Goal: Information Seeking & Learning: Compare options

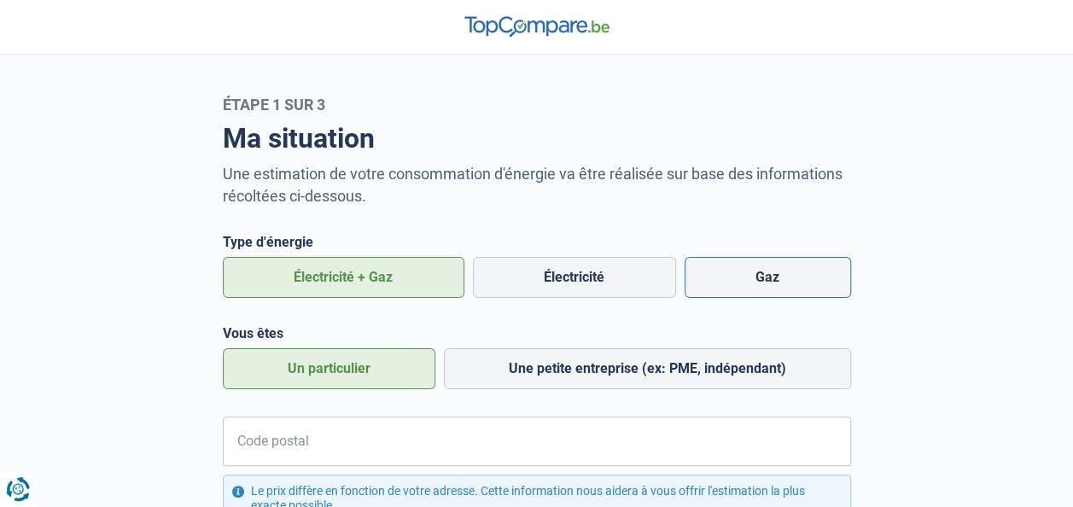
click at [840, 285] on label "Gaz" at bounding box center [767, 277] width 166 height 41
click at [840, 285] on input "Gaz" at bounding box center [767, 277] width 166 height 41
radio input "true"
radio input "false"
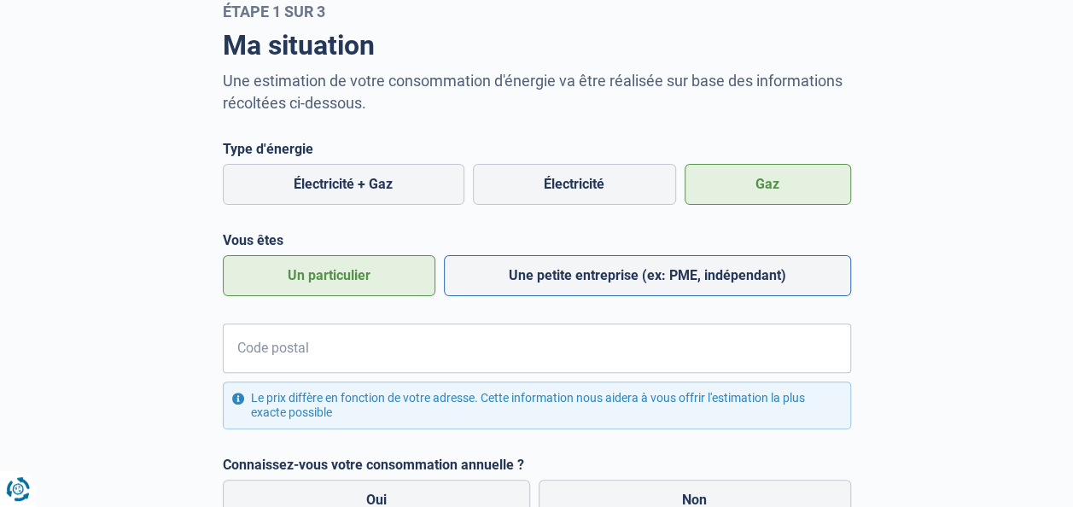
scroll to position [171, 0]
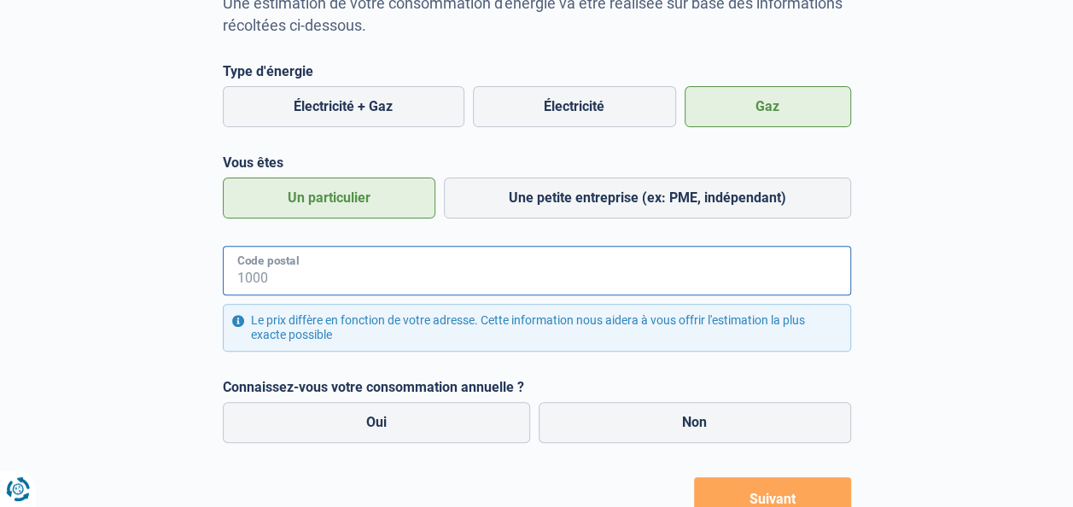
click at [384, 271] on input "Code postal" at bounding box center [537, 270] width 628 height 49
type input "9000"
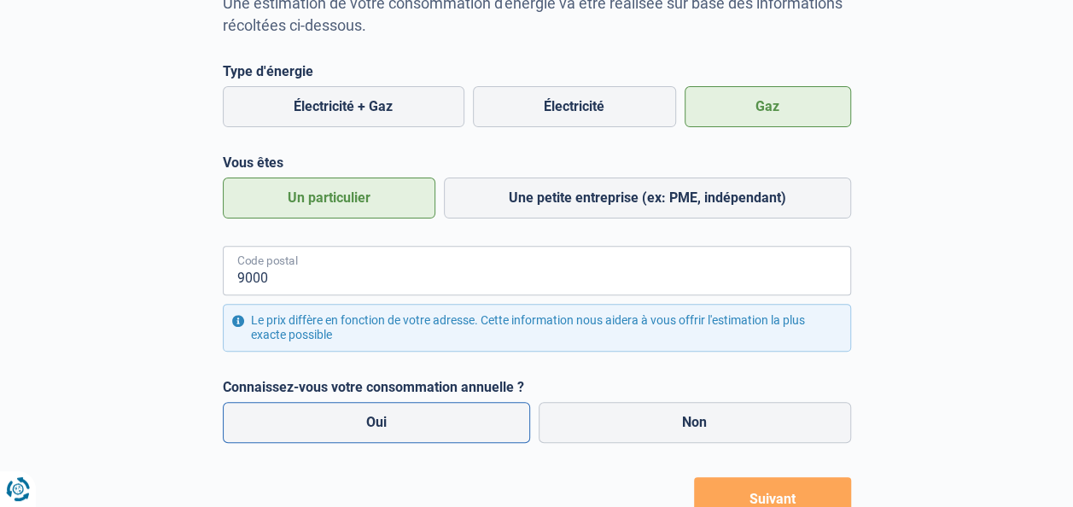
click at [414, 411] on label "Oui" at bounding box center [377, 422] width 308 height 41
click at [414, 411] on input "Oui" at bounding box center [377, 422] width 308 height 41
radio input "true"
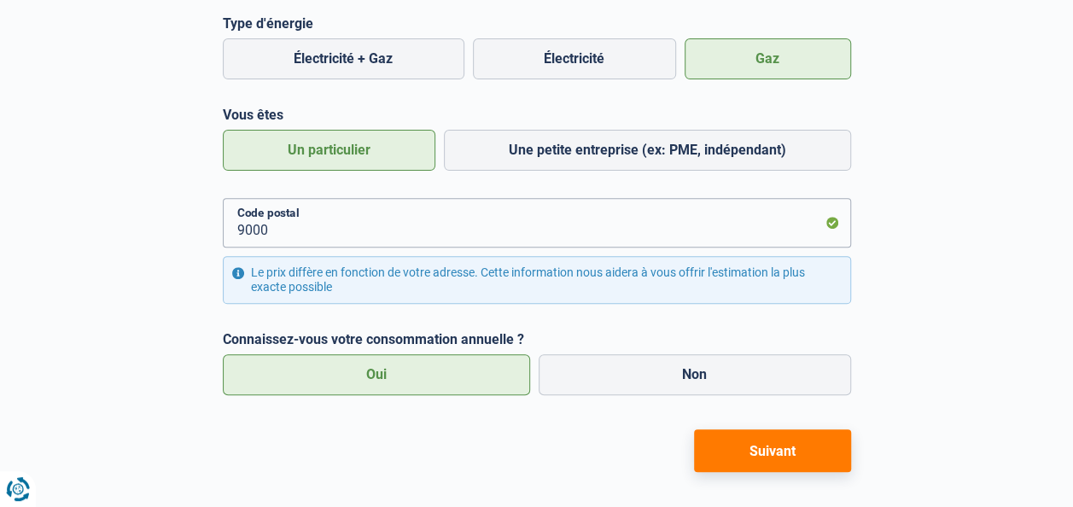
scroll to position [241, 0]
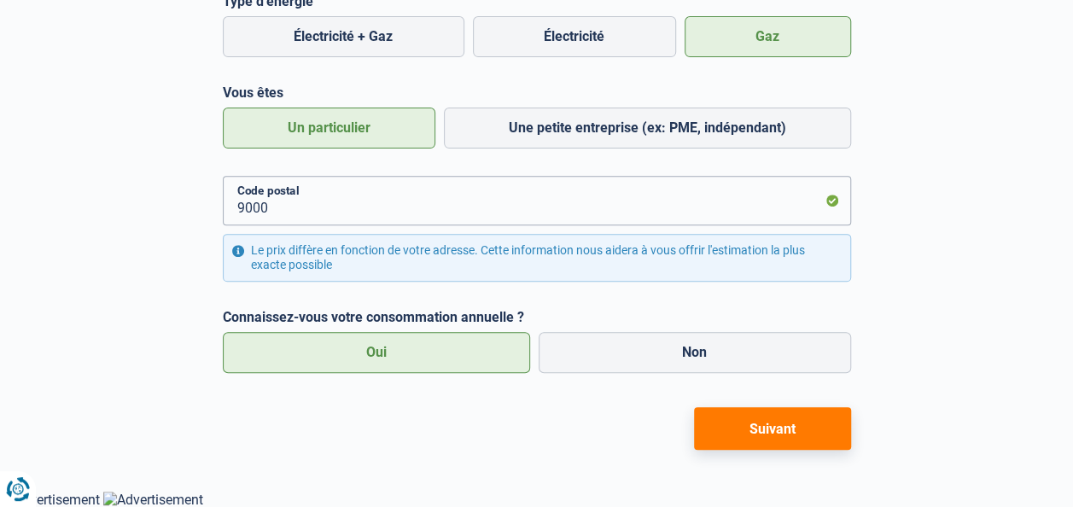
click at [789, 421] on button "Suivant" at bounding box center [772, 428] width 157 height 43
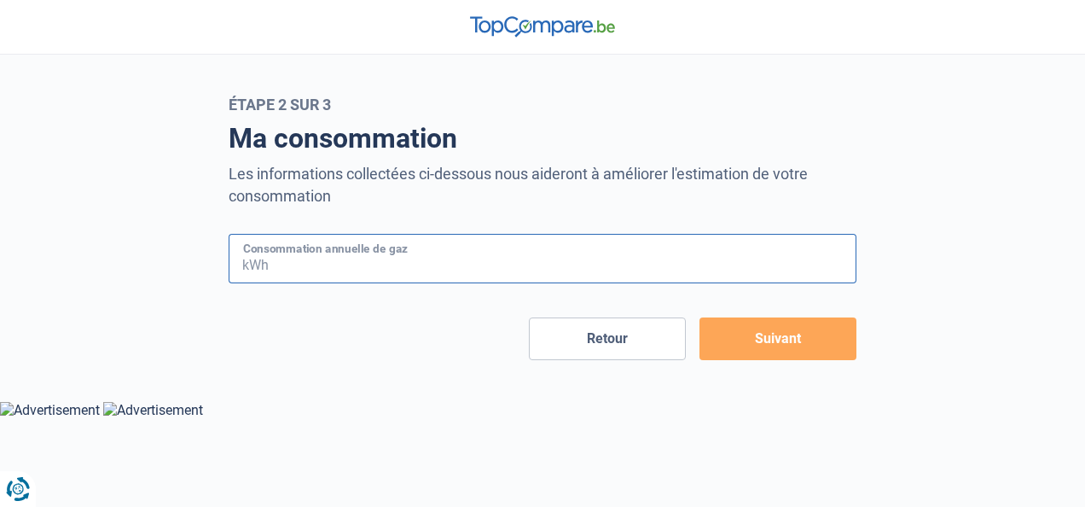
click at [321, 268] on input "Consommation annuelle de gaz" at bounding box center [564, 258] width 585 height 49
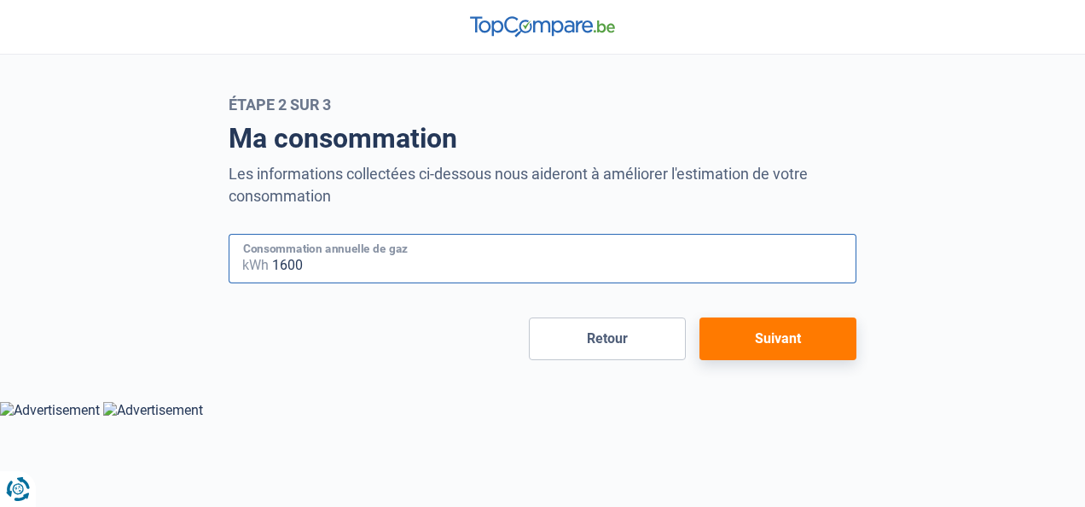
type input "16000"
click at [816, 342] on button "Suivant" at bounding box center [778, 338] width 157 height 43
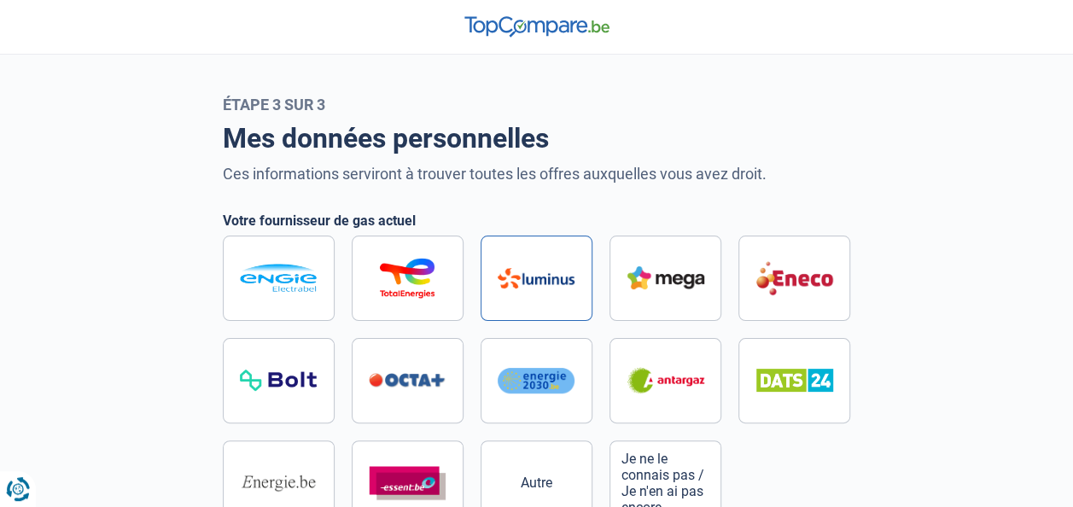
click at [502, 289] on label at bounding box center [536, 278] width 112 height 85
click at [502, 289] on input "radio" at bounding box center [537, 381] width 628 height 290
radio input "true"
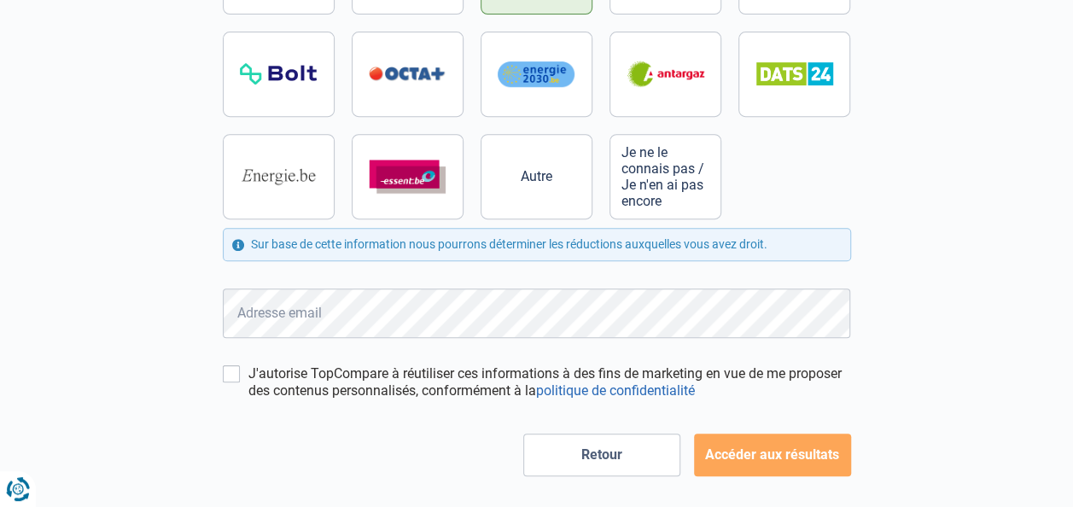
scroll to position [333, 0]
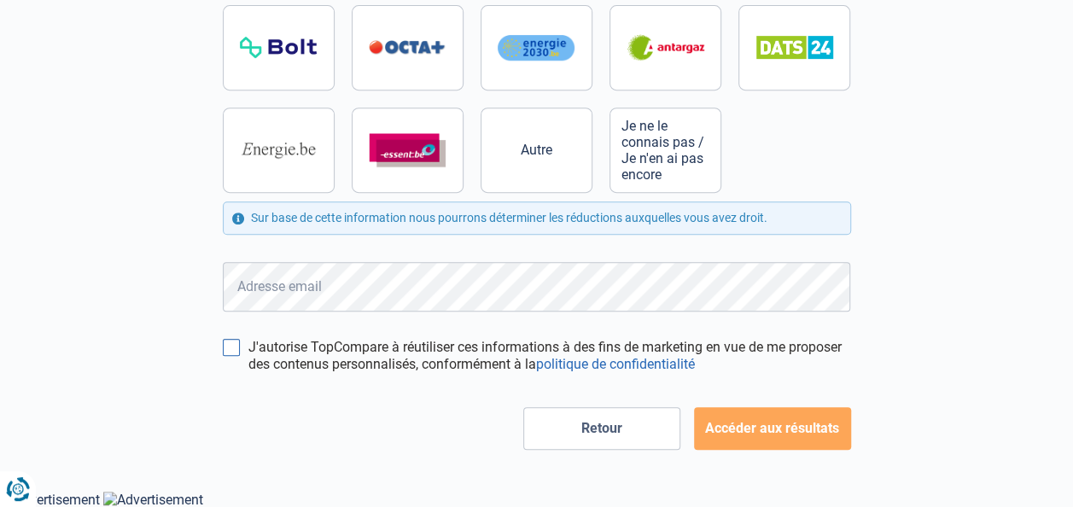
click at [227, 340] on input "J'autorise TopCompare à réutiliser ces informations à des fins de marketing en …" at bounding box center [231, 347] width 17 height 17
checkbox input "true"
click at [804, 434] on button "Accéder aux résultats" at bounding box center [772, 428] width 157 height 43
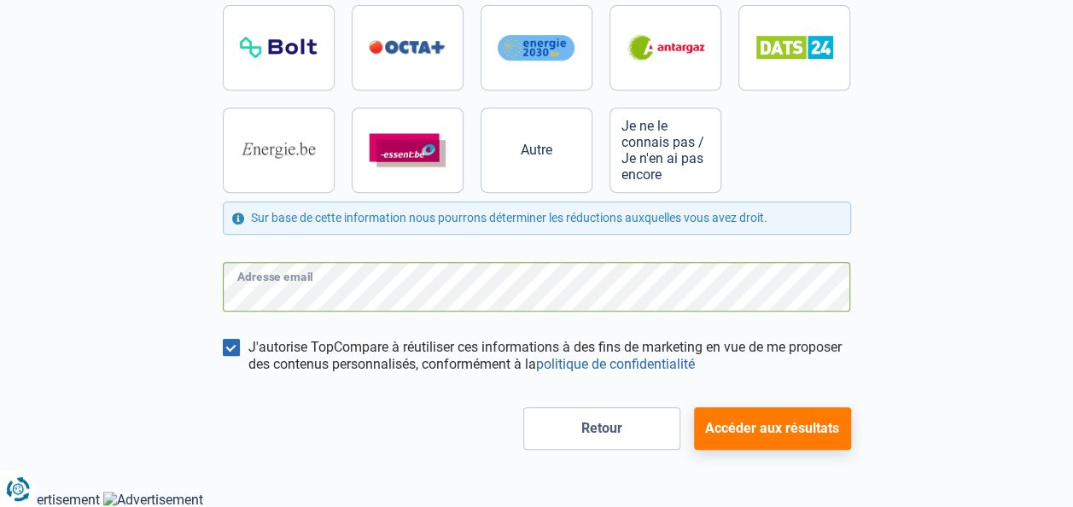
click at [174, 285] on div "Mes données personnelles Ces informations serviront à trouver toutes les offres…" at bounding box center [536, 115] width 973 height 669
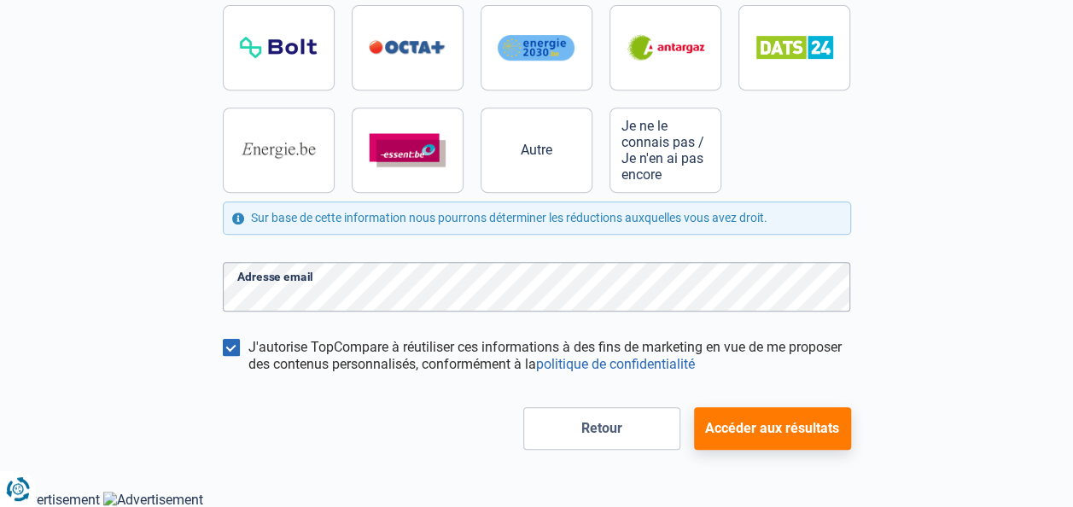
click at [804, 434] on button "Accéder aux résultats" at bounding box center [772, 428] width 157 height 43
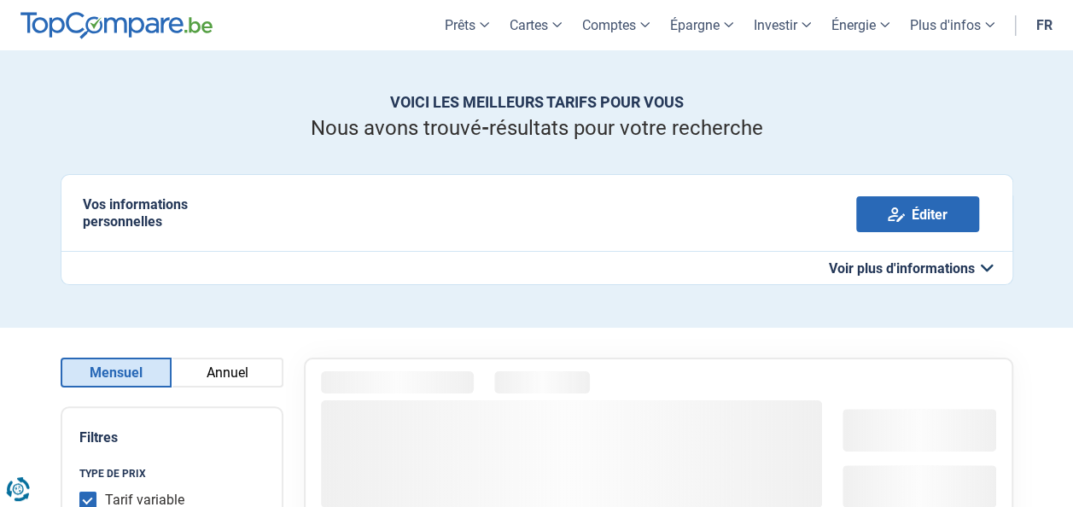
click at [241, 366] on button "Annuel" at bounding box center [228, 373] width 112 height 30
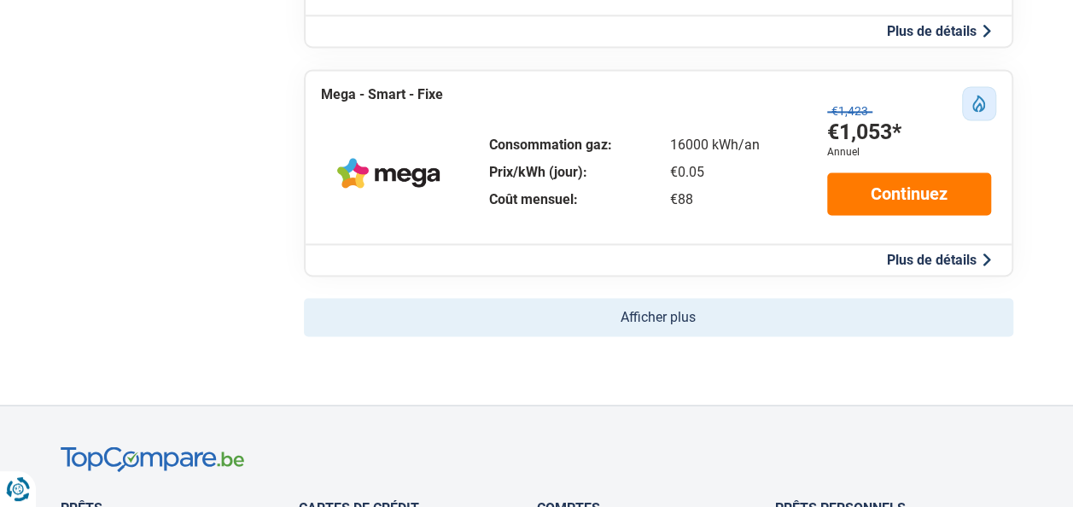
scroll to position [1451, 0]
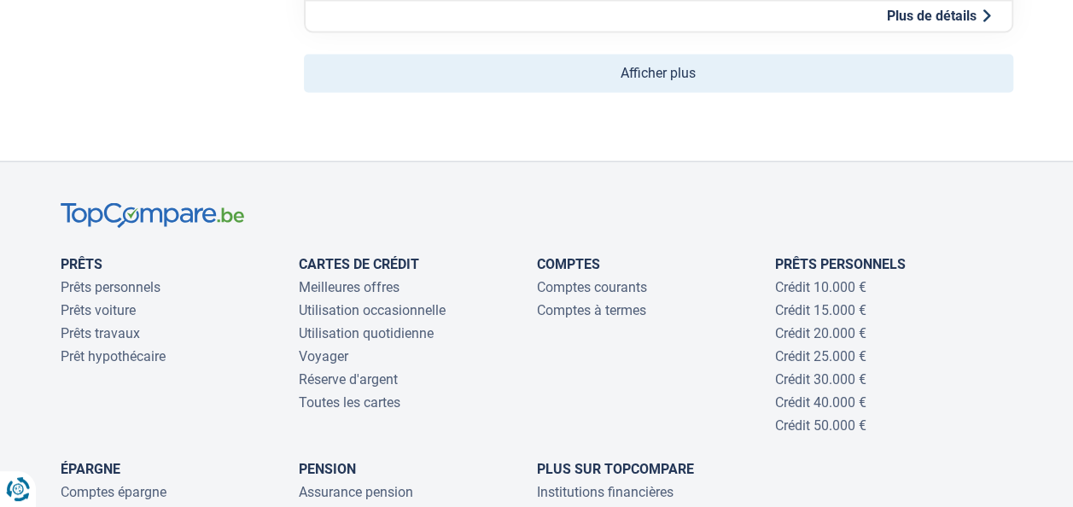
click at [732, 73] on button "Afficher plus" at bounding box center [658, 73] width 709 height 38
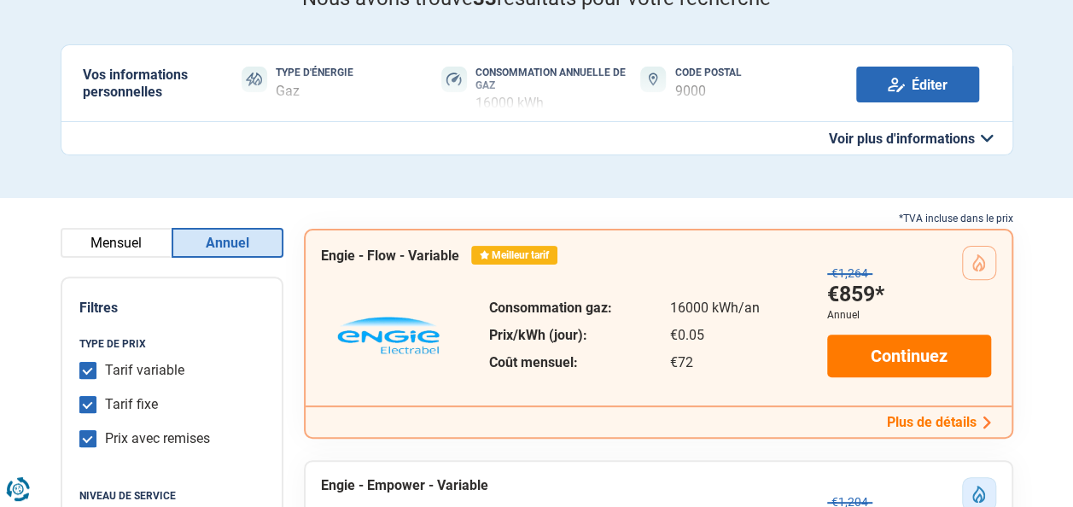
scroll to position [0, 0]
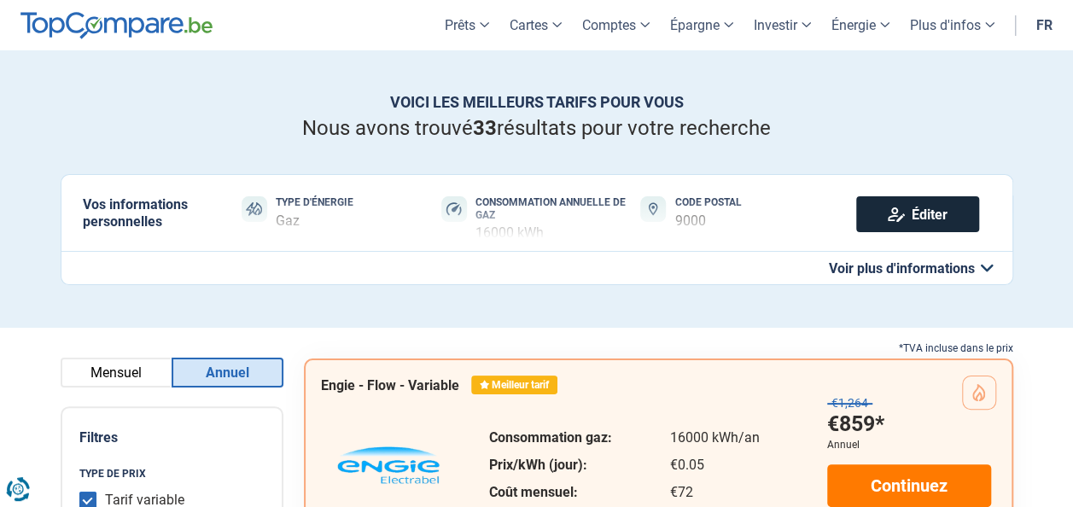
click at [941, 216] on link "Éditer" at bounding box center [917, 214] width 123 height 36
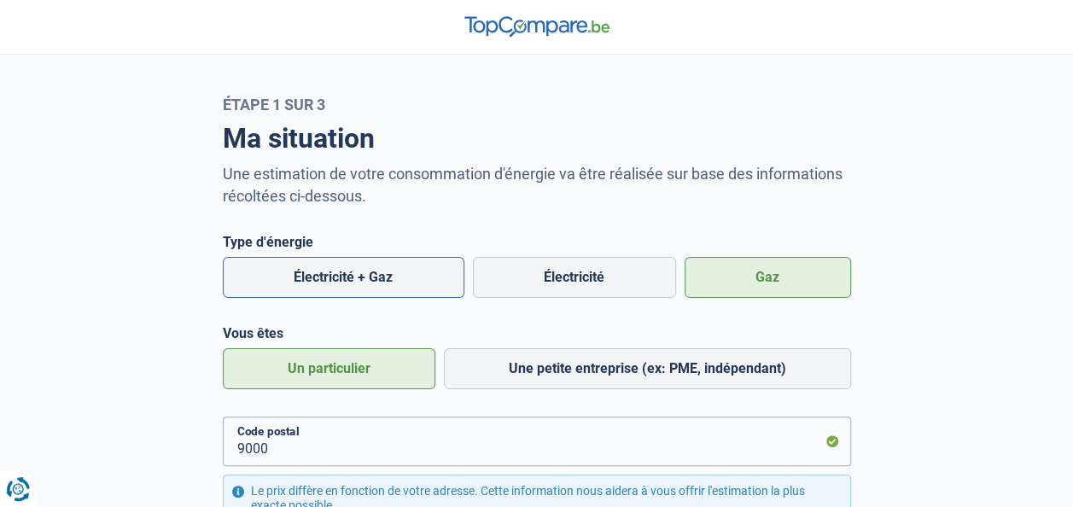
click at [420, 278] on label "Électricité + Gaz" at bounding box center [344, 277] width 242 height 41
click at [420, 278] on input "Électricité + Gaz" at bounding box center [344, 277] width 242 height 41
radio input "true"
radio input "false"
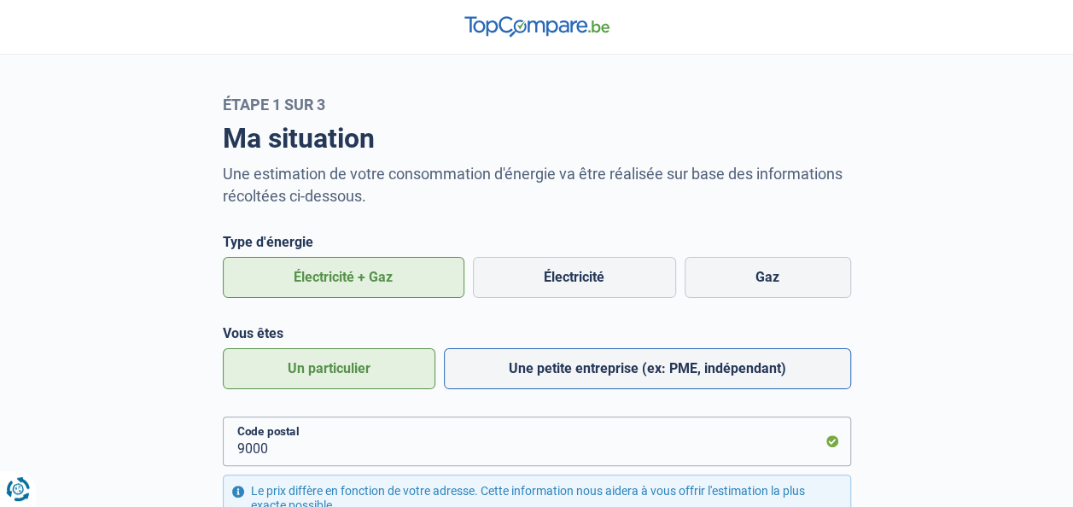
click at [626, 357] on label "Une petite entreprise (ex: PME, indépendant)" at bounding box center [647, 368] width 407 height 41
click at [626, 357] on input "Une petite entreprise (ex: PME, indépendant)" at bounding box center [647, 368] width 407 height 41
radio input "true"
radio input "false"
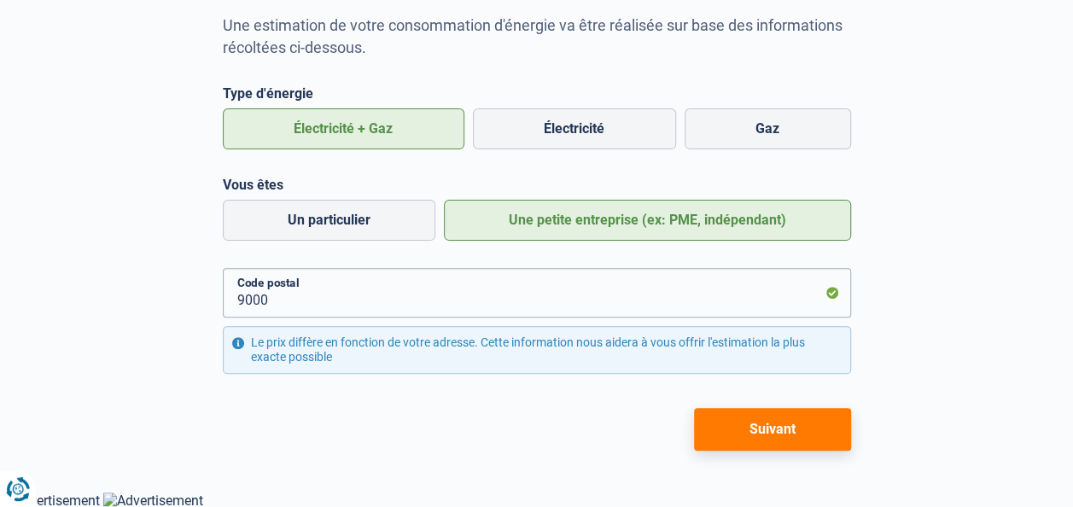
scroll to position [149, 0]
click at [783, 432] on button "Suivant" at bounding box center [772, 428] width 157 height 43
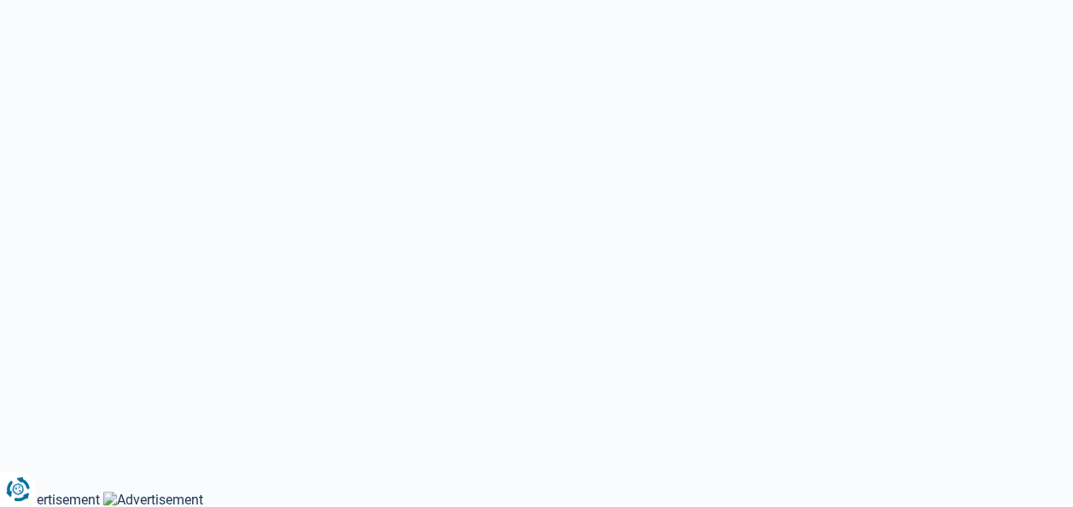
select select "Type de compteur"
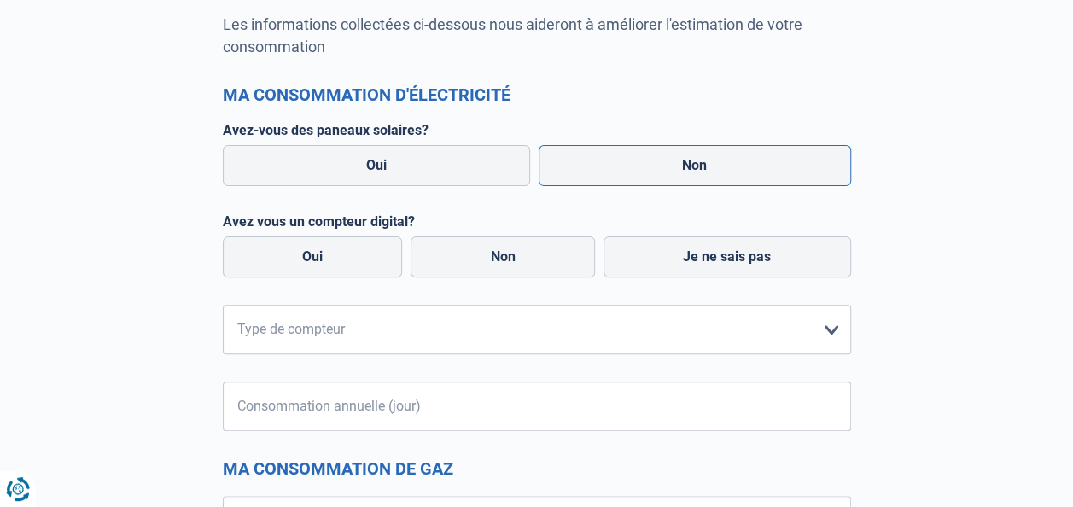
click at [684, 160] on label "Non" at bounding box center [694, 165] width 312 height 41
click at [684, 160] on input "Non" at bounding box center [694, 165] width 312 height 41
radio input "true"
radio input "false"
radio input "true"
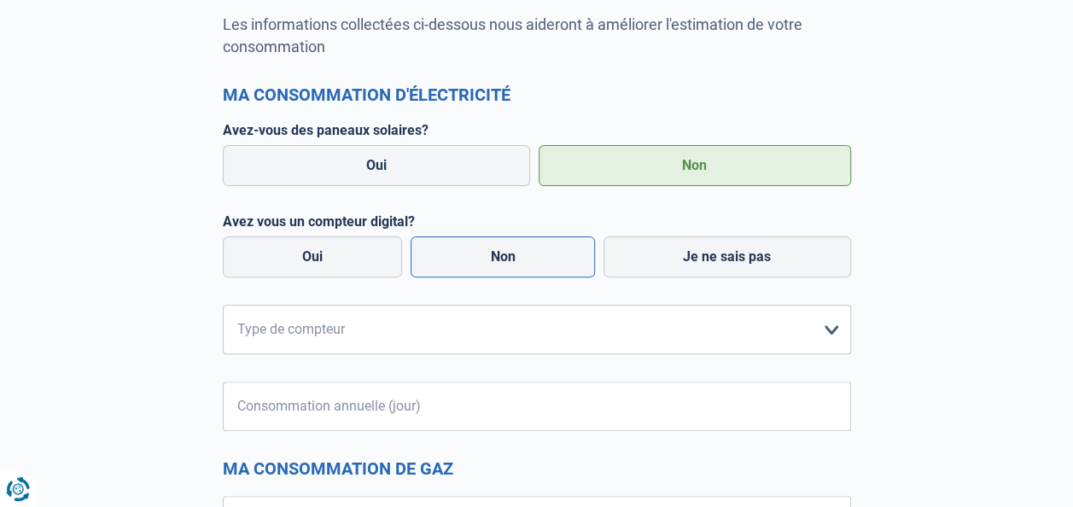
click at [502, 259] on label "Non" at bounding box center [502, 256] width 184 height 41
click at [502, 259] on input "Non" at bounding box center [502, 256] width 184 height 41
radio input "true"
radio input "false"
radio input "true"
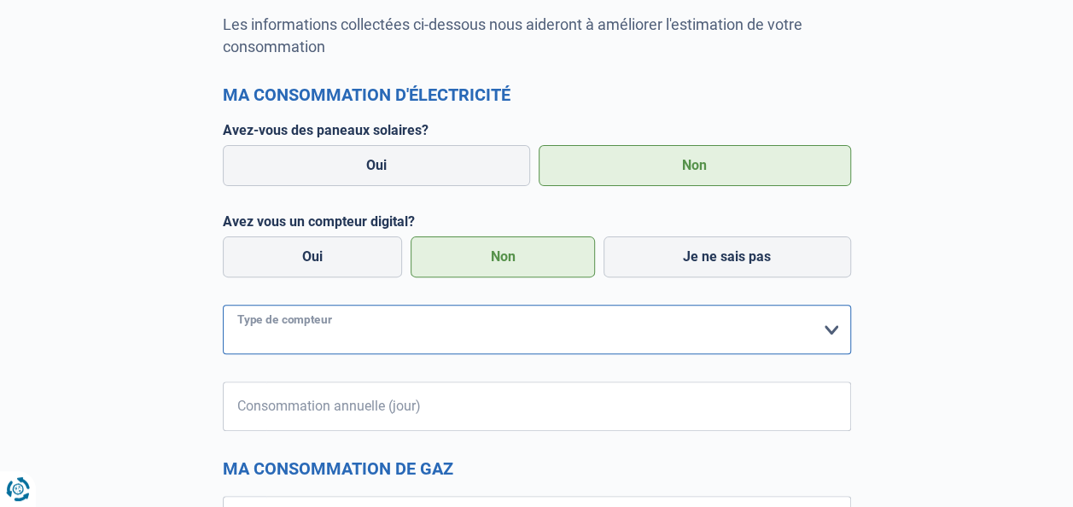
click at [451, 341] on select "form.selectOption Mono-horaire Bi-horaire Mono-horaire + exclusif nuit Bi-horai…" at bounding box center [537, 329] width 628 height 49
select select "day_single_rate"
click at [223, 305] on select "form.selectOption Mono-horaire Bi-horaire Mono-horaire + exclusif nuit Bi-horai…" at bounding box center [537, 329] width 628 height 49
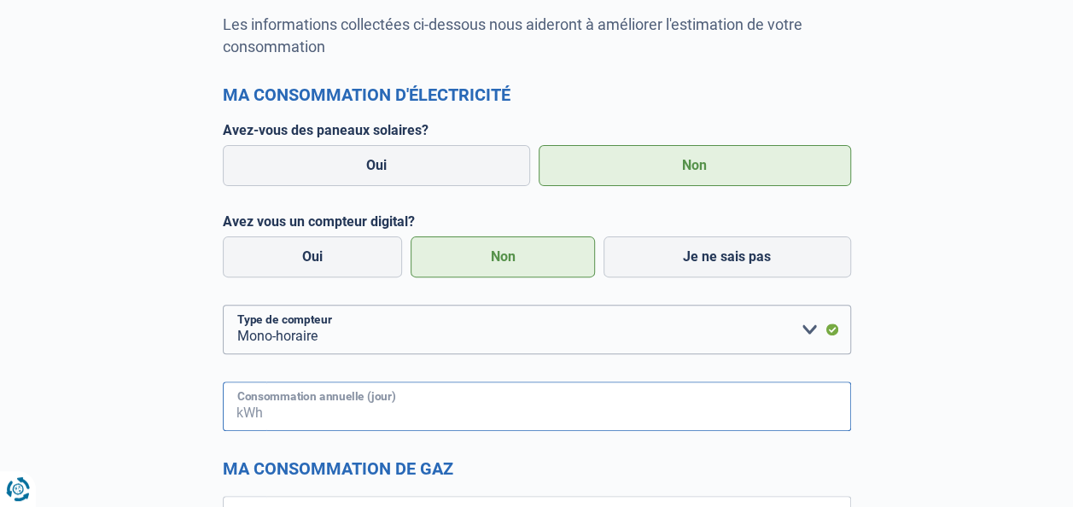
click at [357, 411] on input "Consommation annuelle (jour)" at bounding box center [558, 405] width 585 height 49
type input "7500"
click at [984, 355] on div "Ma consommation Les informations collectées ci-dessous nous aideront à améliore…" at bounding box center [536, 293] width 973 height 658
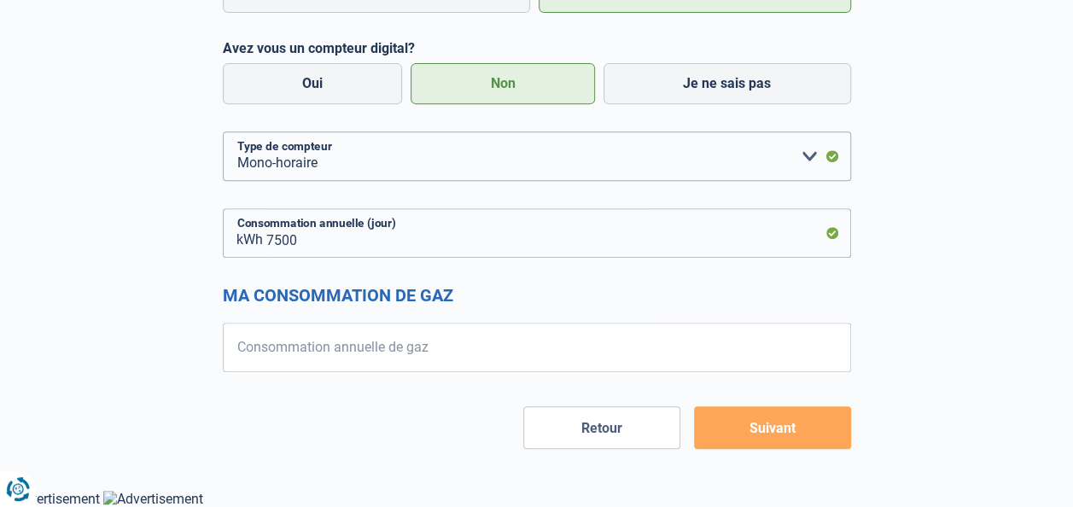
scroll to position [323, 0]
click at [428, 346] on input "Consommation annuelle de gaz" at bounding box center [558, 347] width 585 height 49
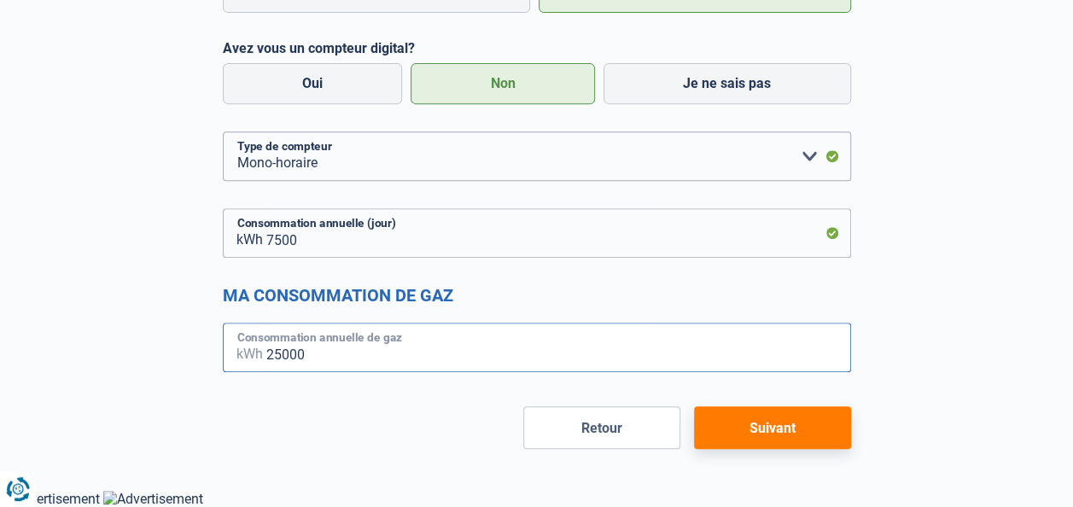
type input "25000"
click at [814, 432] on button "Suivant" at bounding box center [772, 427] width 157 height 43
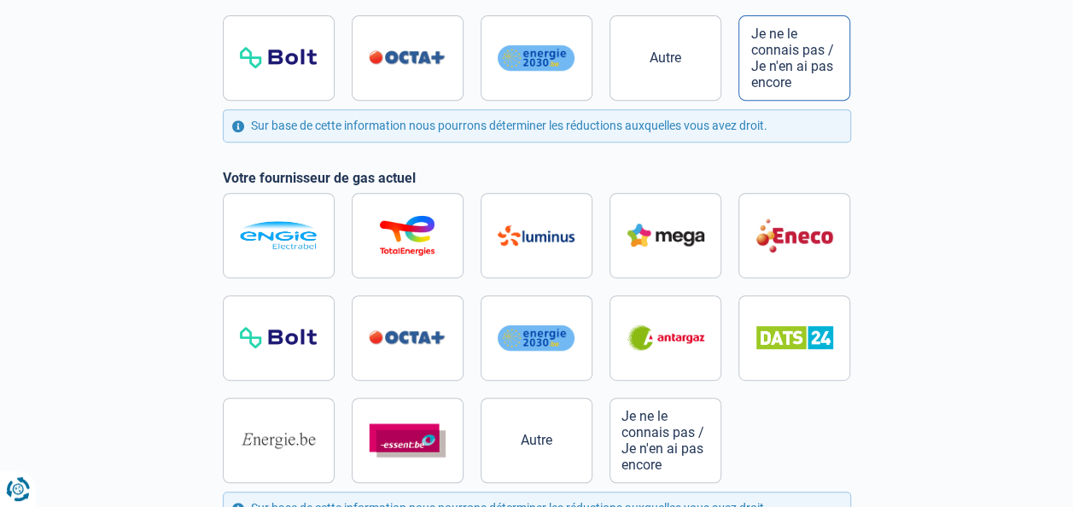
click at [780, 55] on span "Je ne le connais pas / Je n'en ai pas encore" at bounding box center [794, 58] width 88 height 65
click at [780, 55] on input "Je ne le connais pas / Je n'en ai pas encore" at bounding box center [537, 7] width 628 height 188
radio input "true"
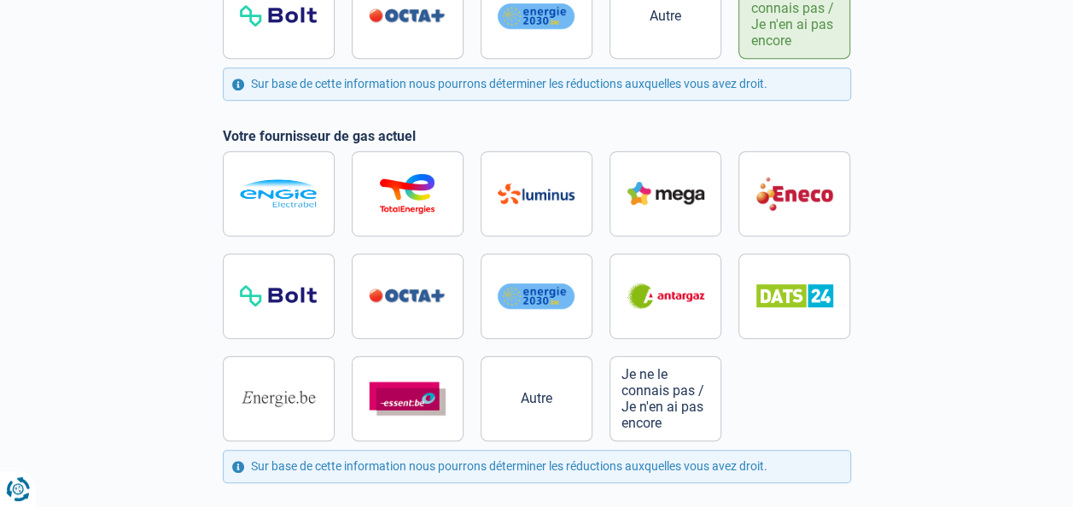
scroll to position [406, 0]
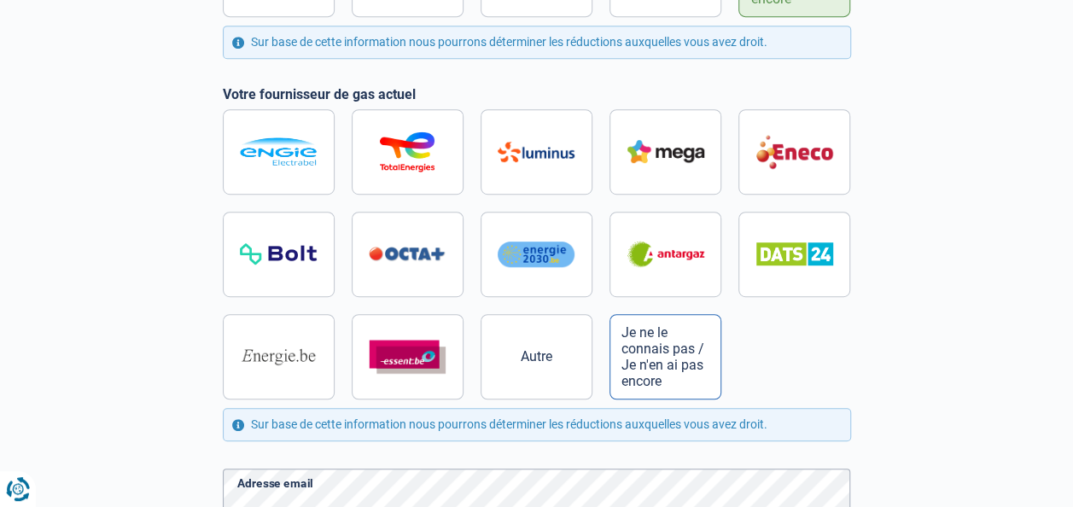
click at [690, 372] on span "Je ne le connais pas / Je n'en ai pas encore" at bounding box center [665, 356] width 88 height 65
click at [690, 372] on input "Je ne le connais pas / Je n'en ai pas encore" at bounding box center [537, 254] width 628 height 290
radio input "true"
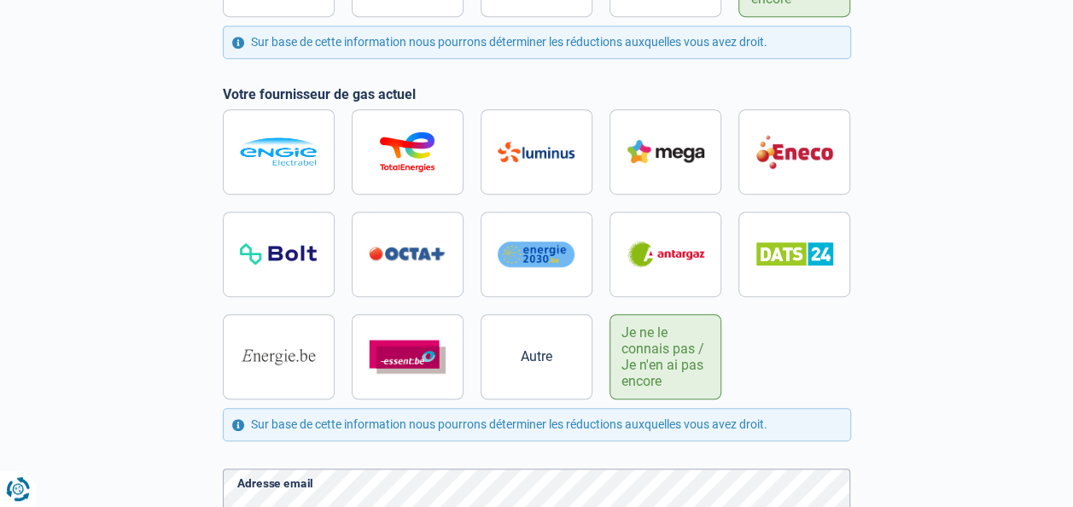
scroll to position [612, 0]
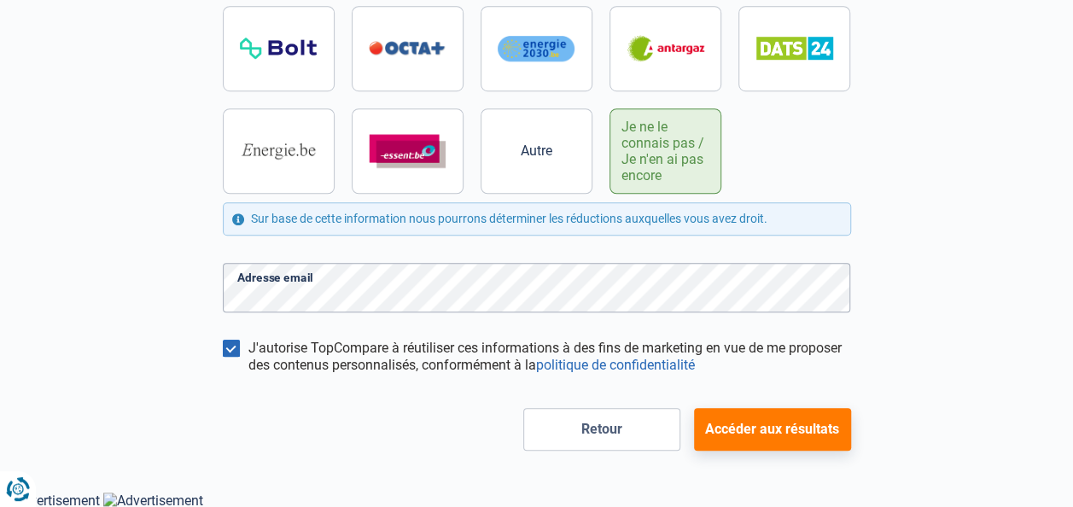
click at [766, 427] on button "Accéder aux résultats" at bounding box center [772, 429] width 157 height 43
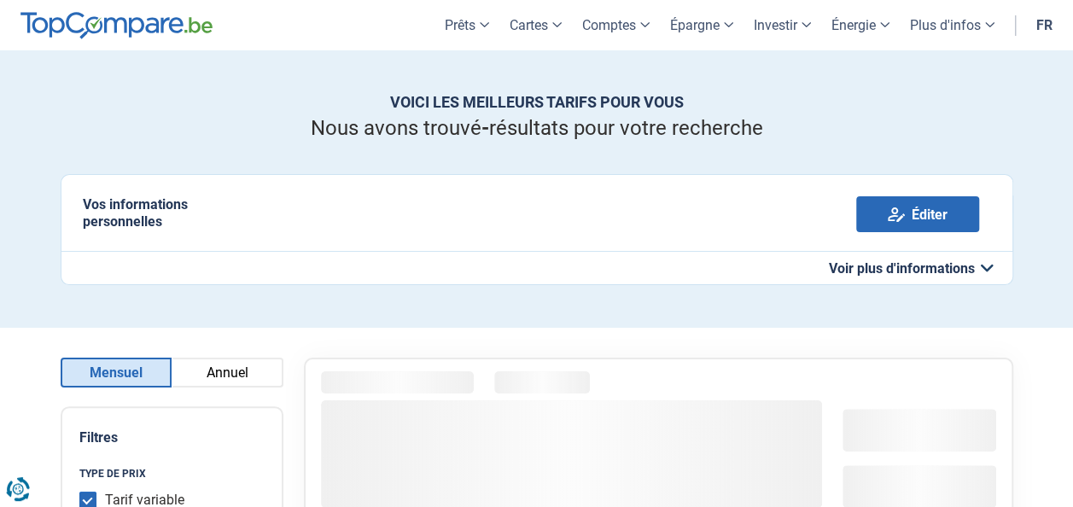
click at [225, 374] on button "Annuel" at bounding box center [228, 373] width 112 height 30
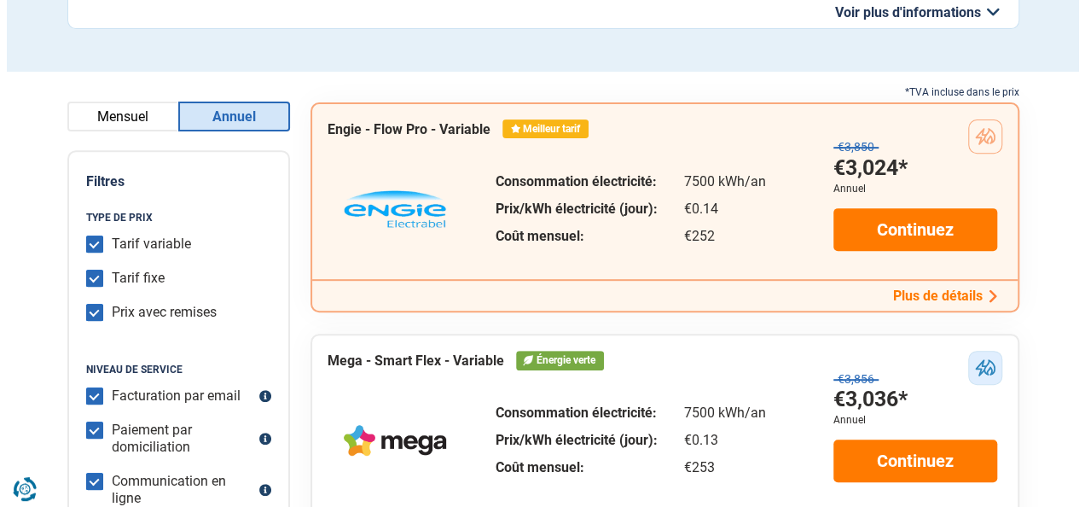
scroll to position [341, 0]
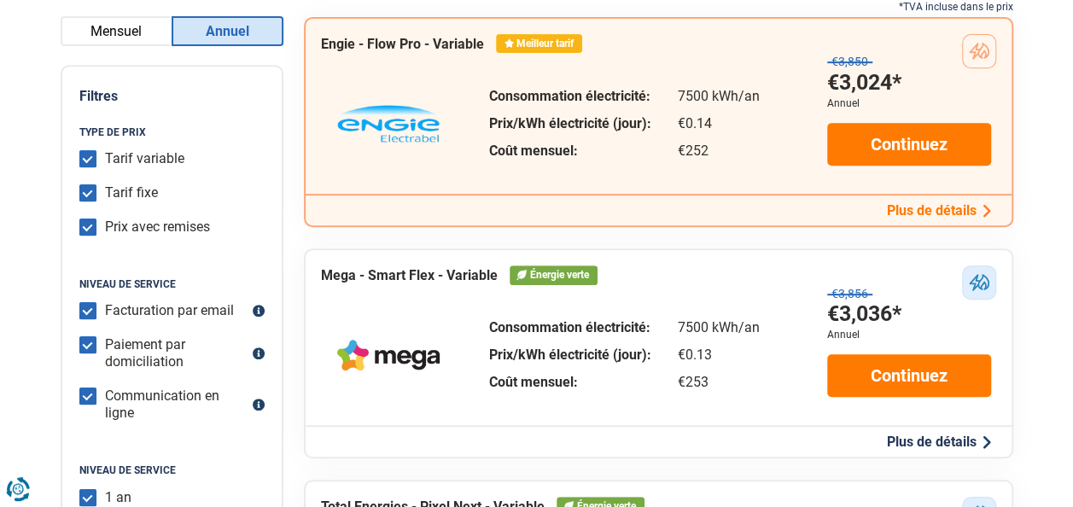
click at [915, 208] on button "Plus de détails" at bounding box center [939, 210] width 114 height 18
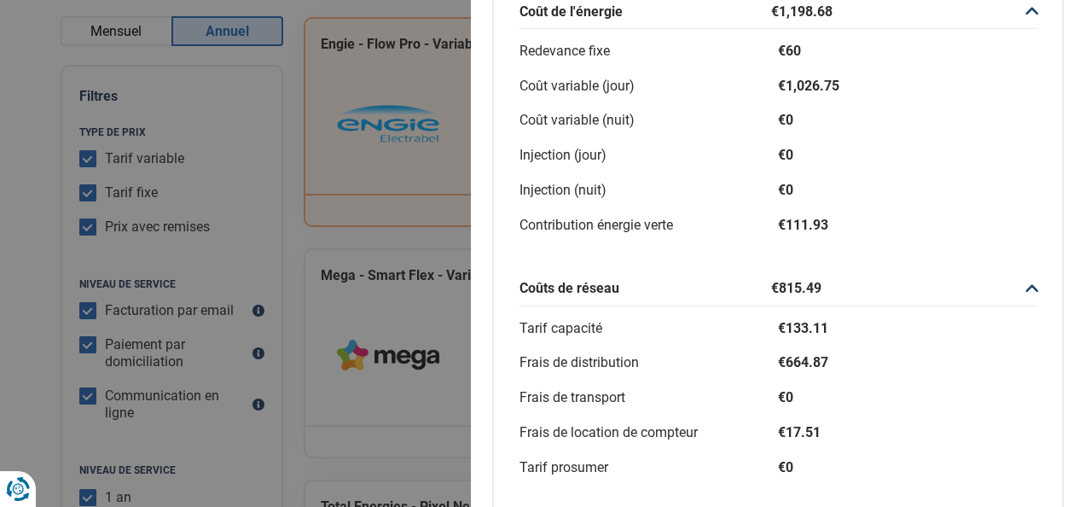
scroll to position [116, 0]
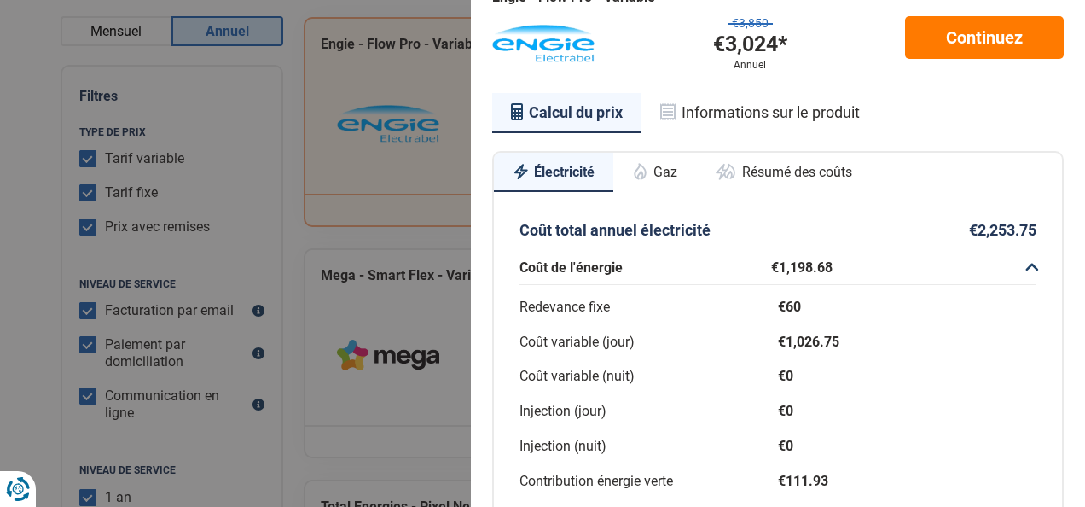
click at [676, 172] on button "Gaz" at bounding box center [655, 172] width 83 height 38
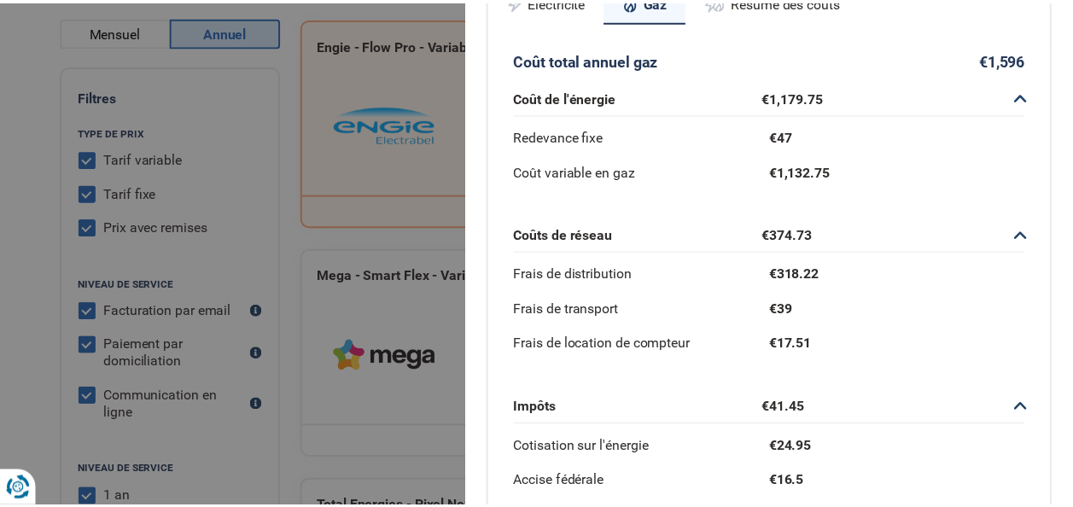
scroll to position [504, 0]
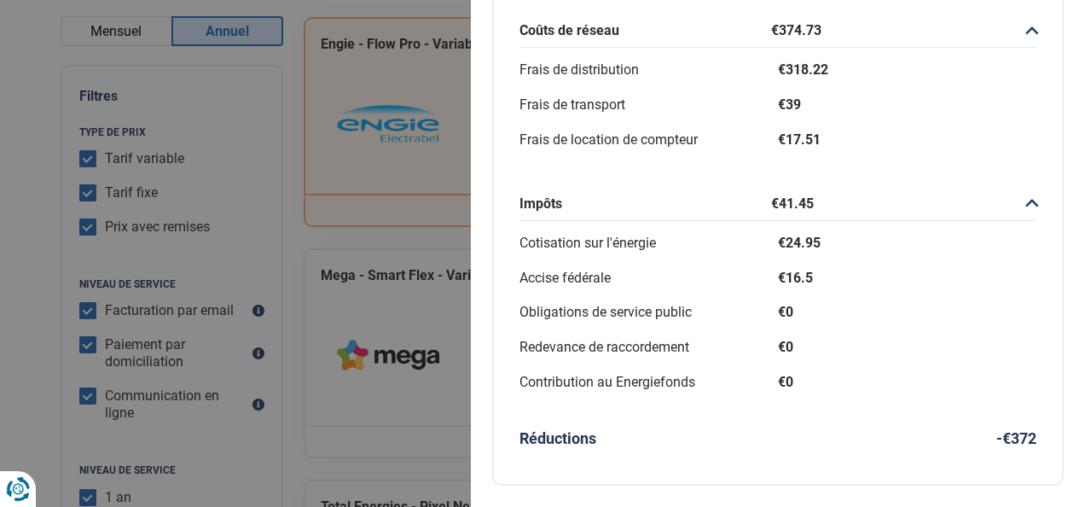
click at [422, 287] on div "Plus de détails - Engie Meilleur tarif Engie - Flow Pro - Variable €3,850 €3,02…" at bounding box center [542, 253] width 1085 height 507
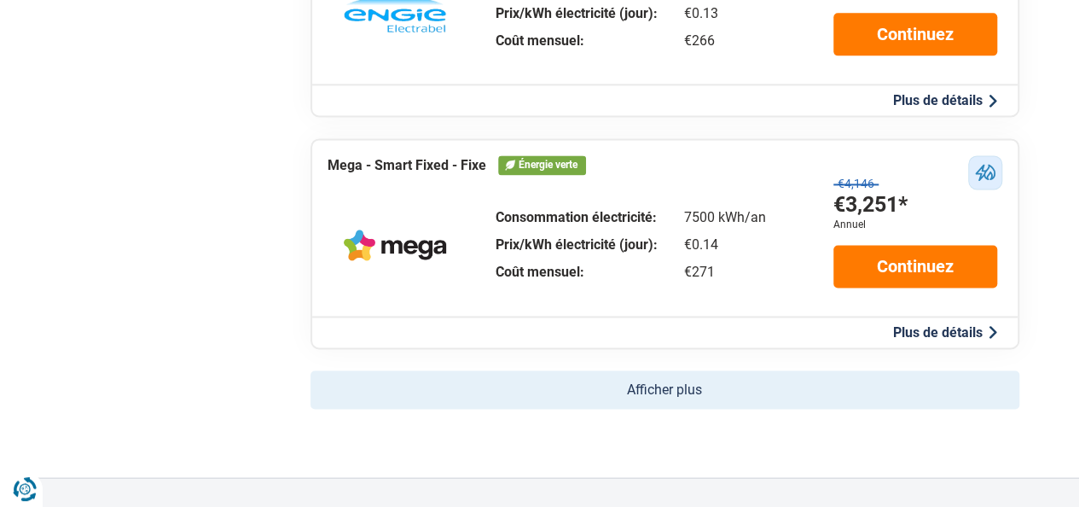
scroll to position [1109, 0]
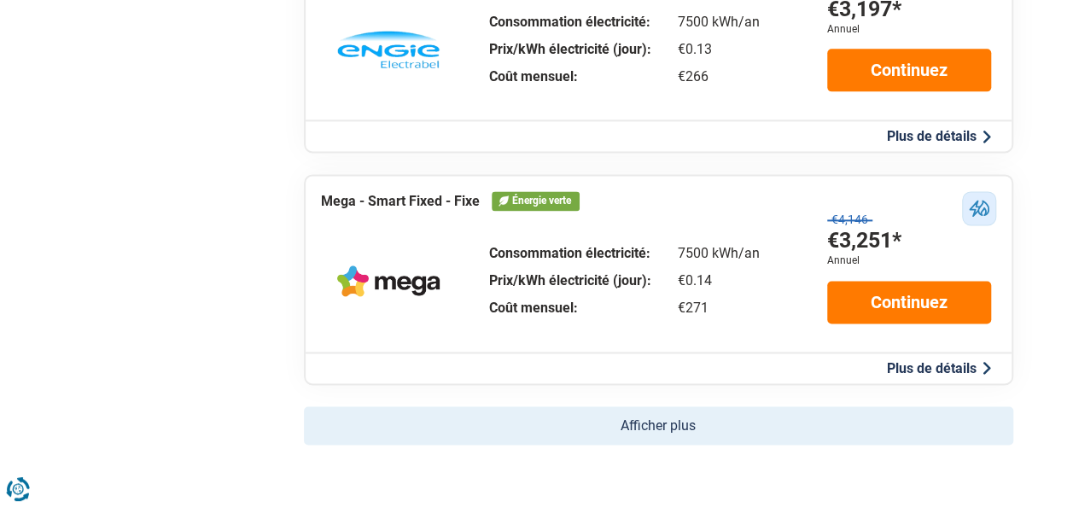
click at [911, 130] on button "Plus de détails" at bounding box center [939, 136] width 114 height 18
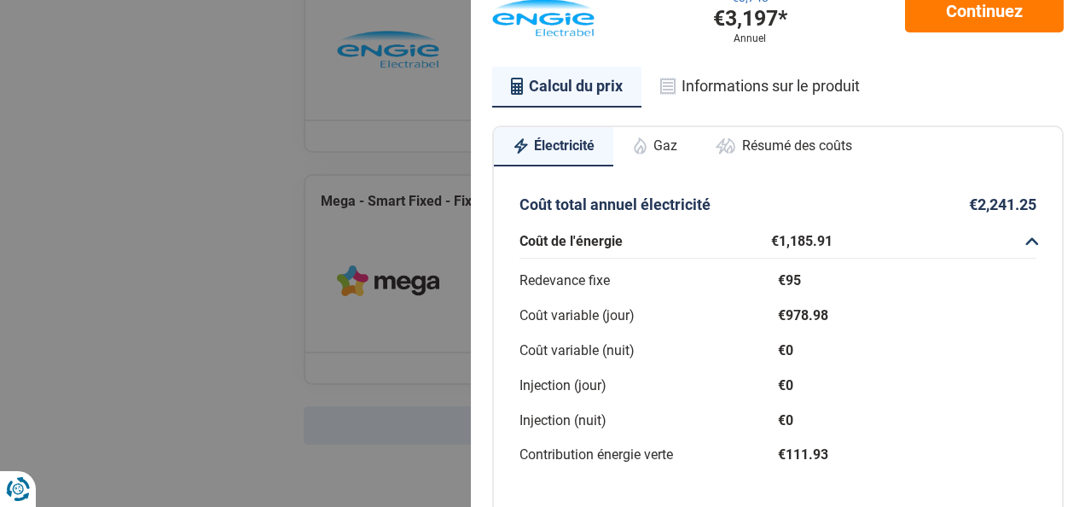
scroll to position [86, 0]
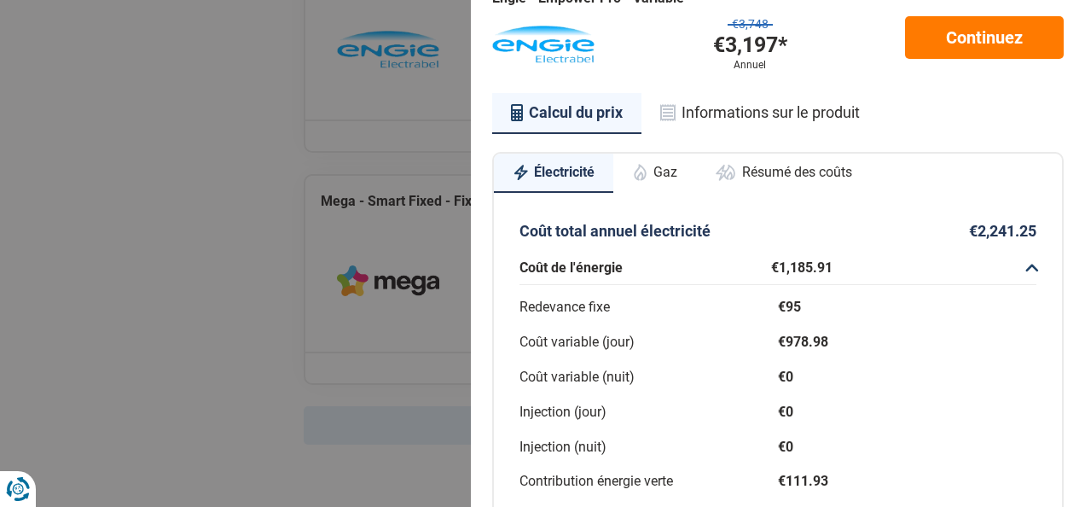
click at [655, 160] on button "Gaz" at bounding box center [655, 173] width 83 height 38
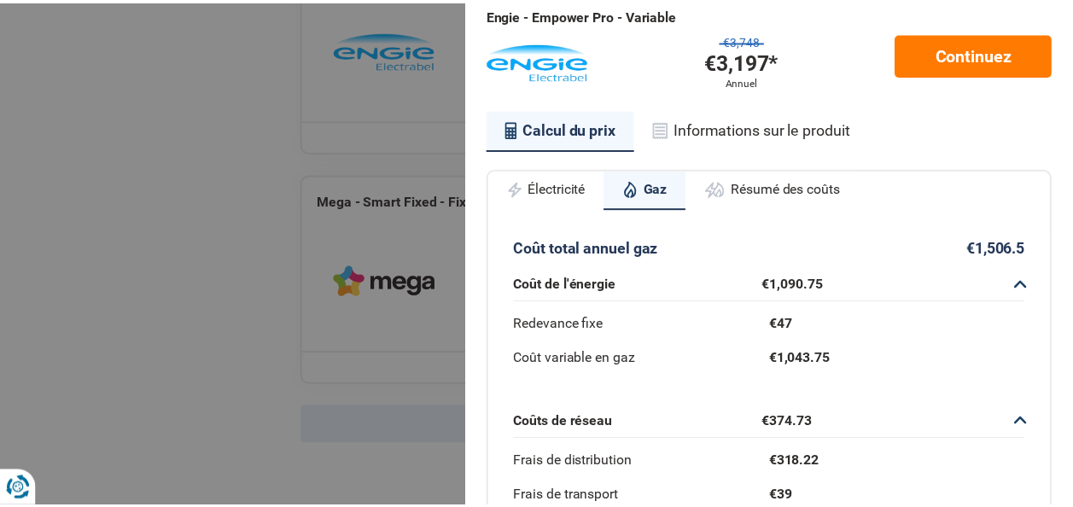
scroll to position [0, 0]
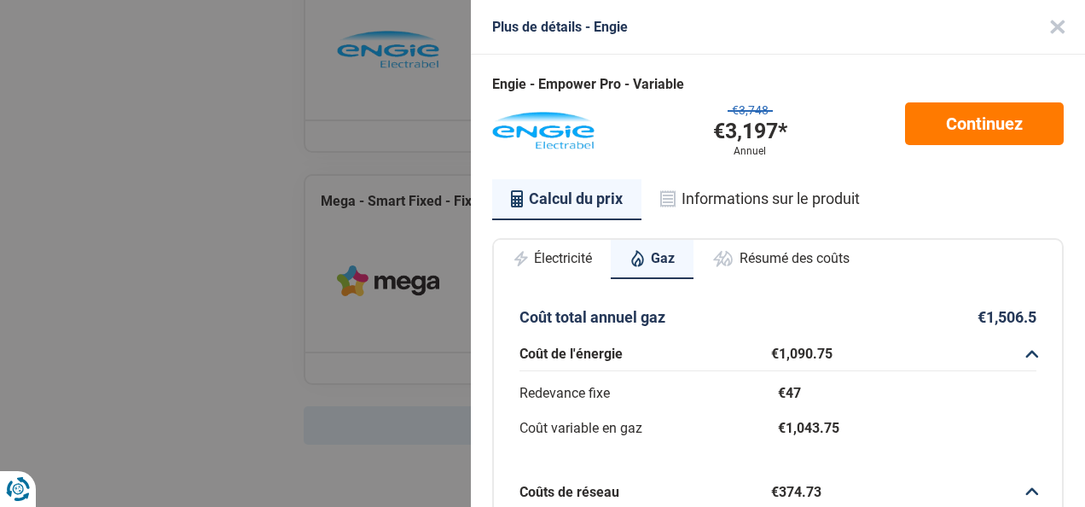
click at [1031, 28] on button "Close" at bounding box center [1058, 27] width 55 height 55
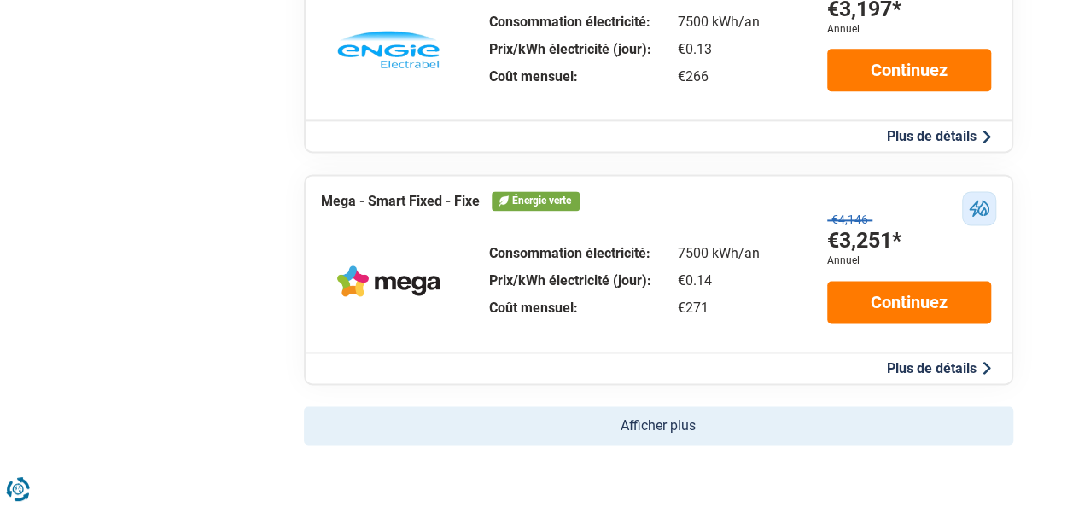
click at [676, 435] on button "Afficher plus" at bounding box center [658, 425] width 709 height 38
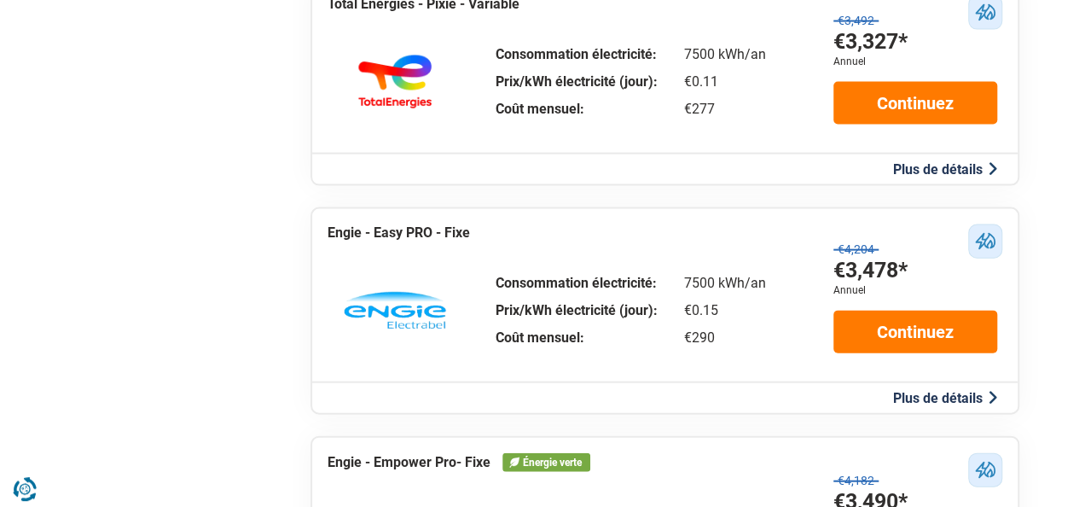
scroll to position [1877, 0]
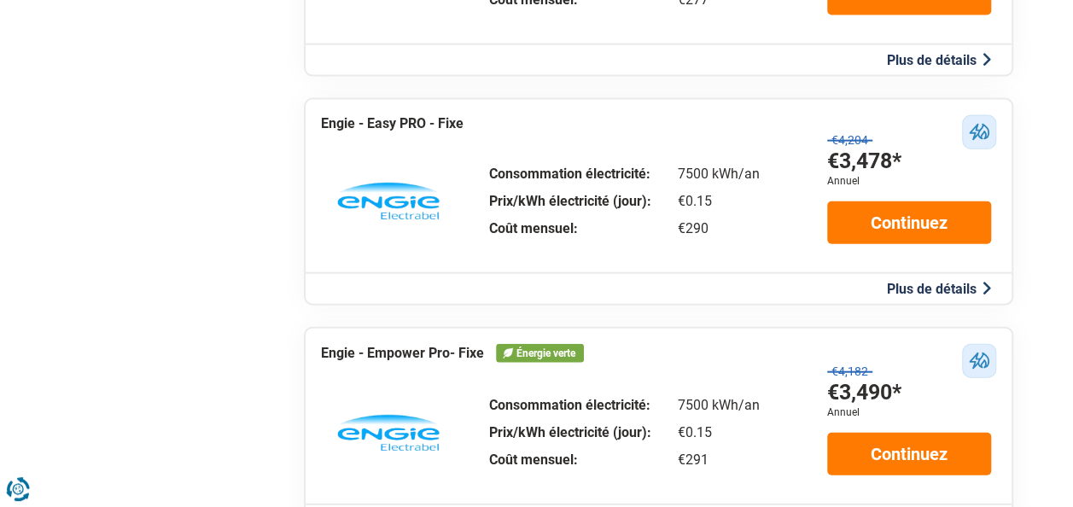
click at [905, 288] on button "Plus de détails" at bounding box center [939, 289] width 114 height 18
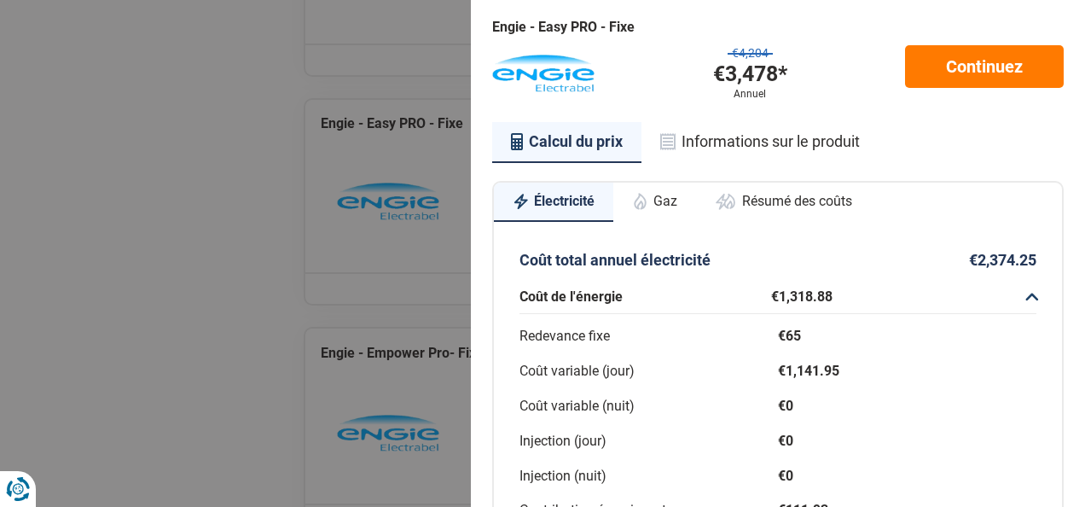
scroll to position [1, 0]
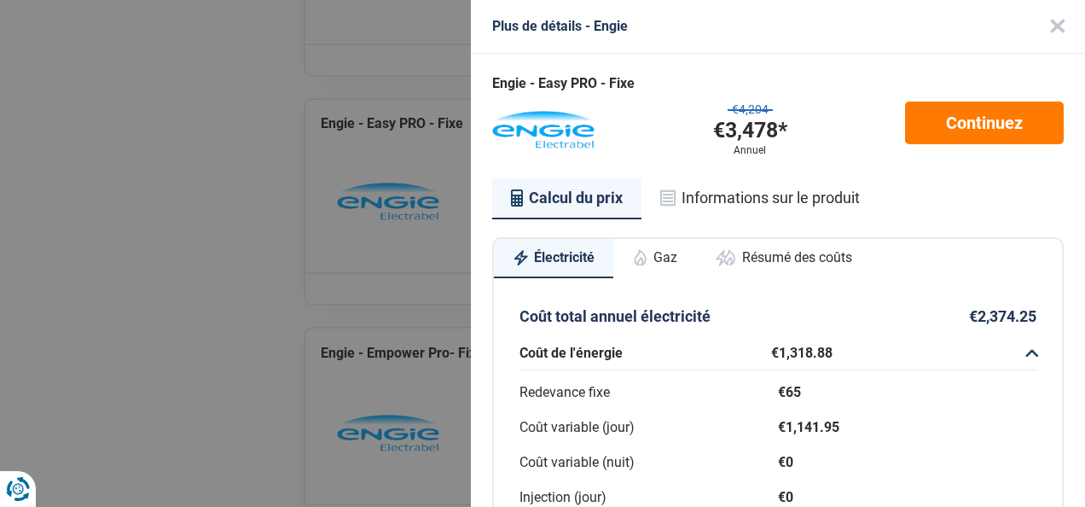
click at [671, 265] on button "Gaz" at bounding box center [655, 258] width 83 height 38
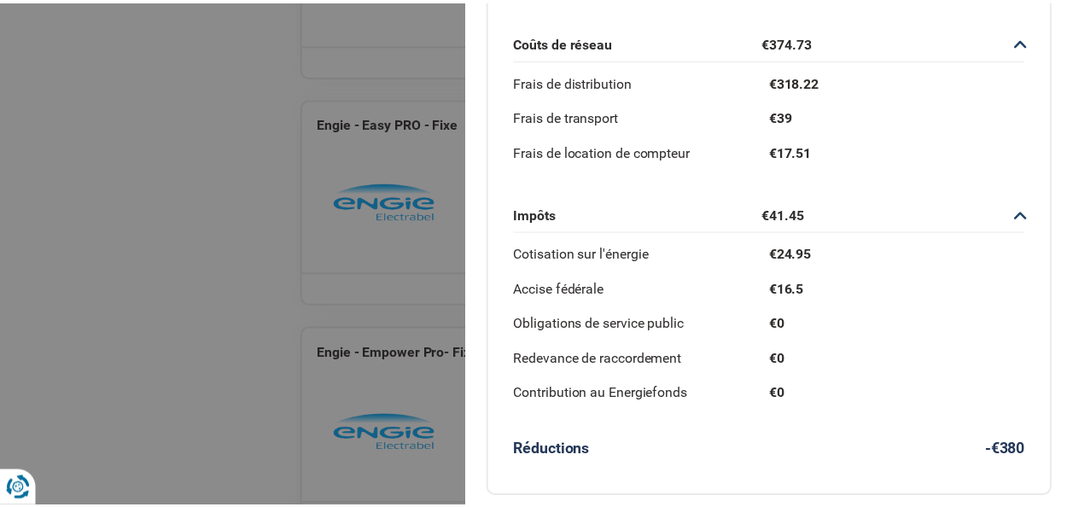
scroll to position [474, 0]
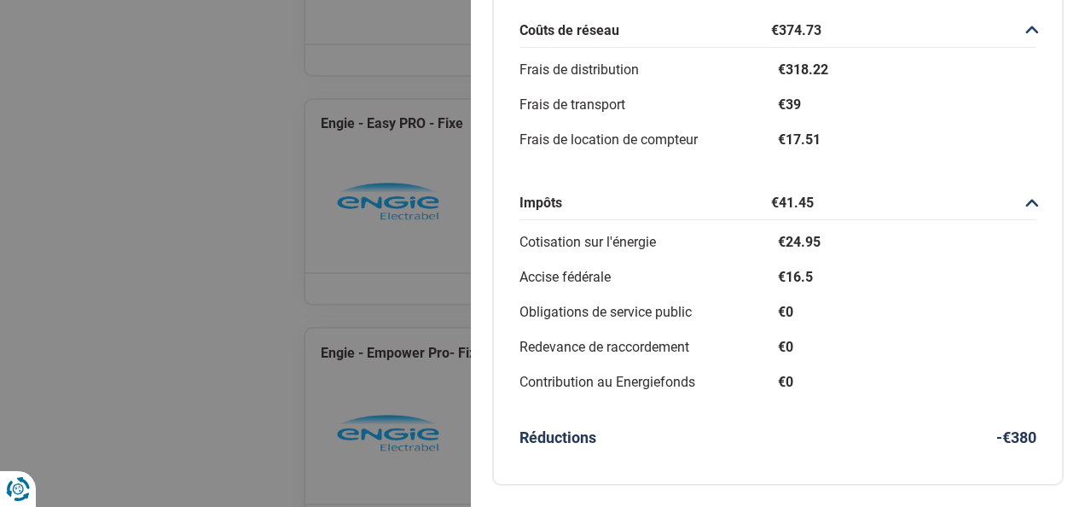
click at [1049, 179] on div "Engie - Easy PRO - Fixe €4,204 €3,478* Annuel Continuez Calcul du prix Informat…" at bounding box center [778, 50] width 614 height 914
click at [334, 109] on div "Plus de détails - Engie Engie - Easy PRO - Fixe €4,204 €3,478* Annuel Continuez…" at bounding box center [542, 253] width 1085 height 507
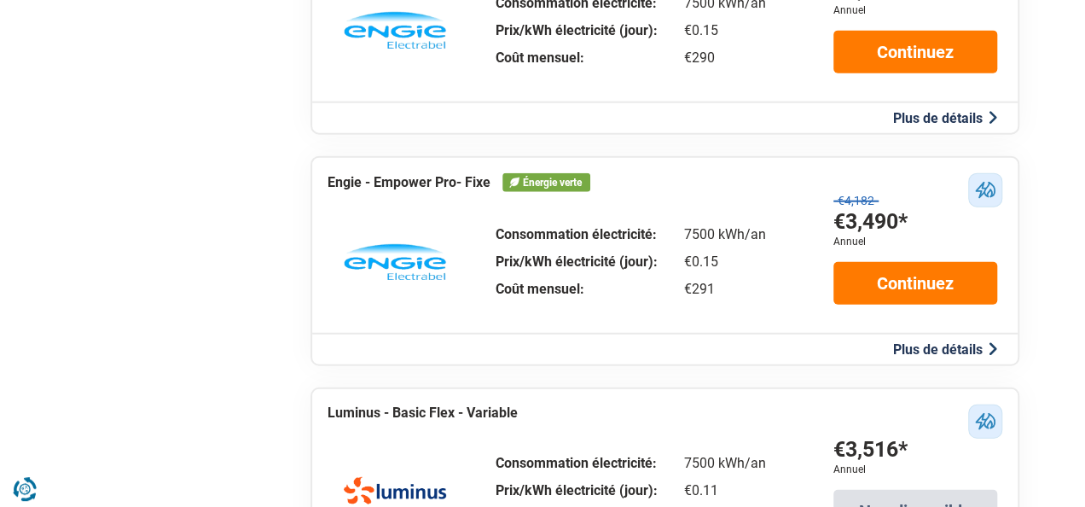
scroll to position [2219, 0]
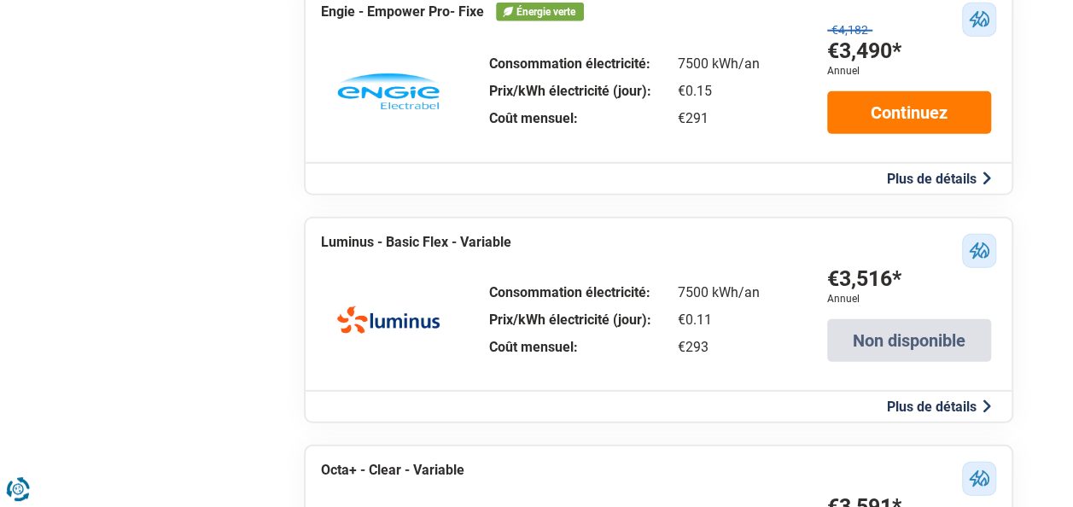
click at [905, 188] on button "Plus de détails" at bounding box center [939, 179] width 114 height 18
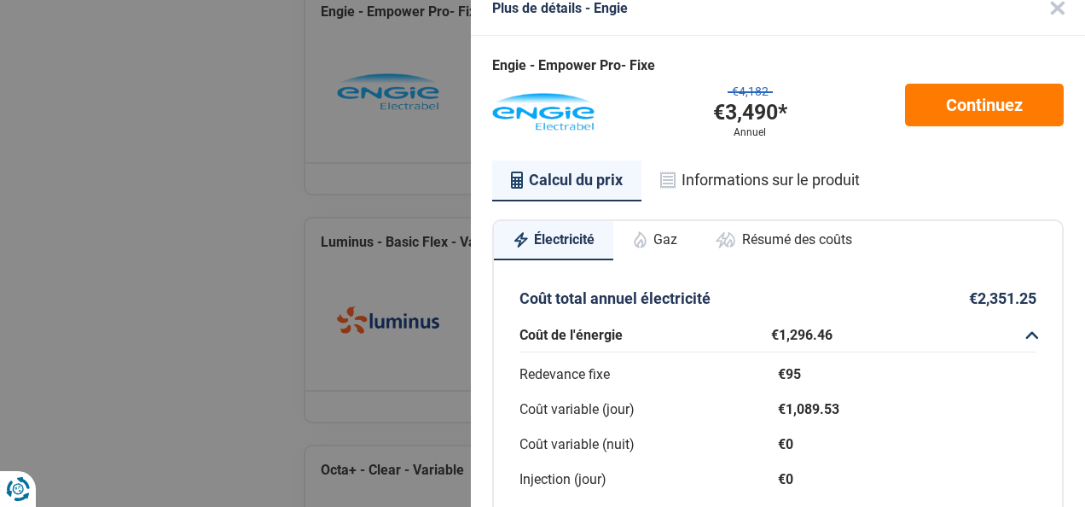
scroll to position [1, 0]
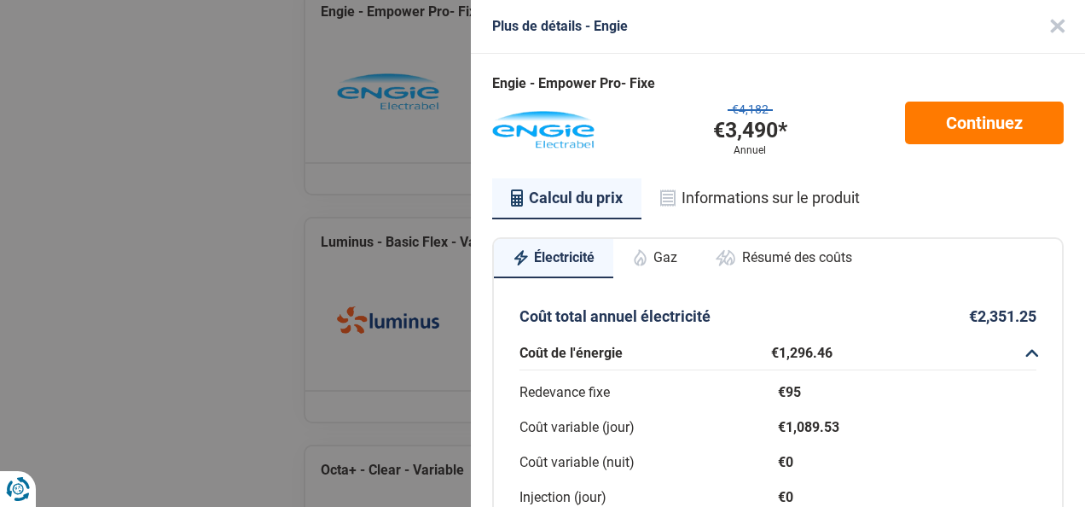
click at [663, 259] on button "Gaz" at bounding box center [655, 258] width 83 height 38
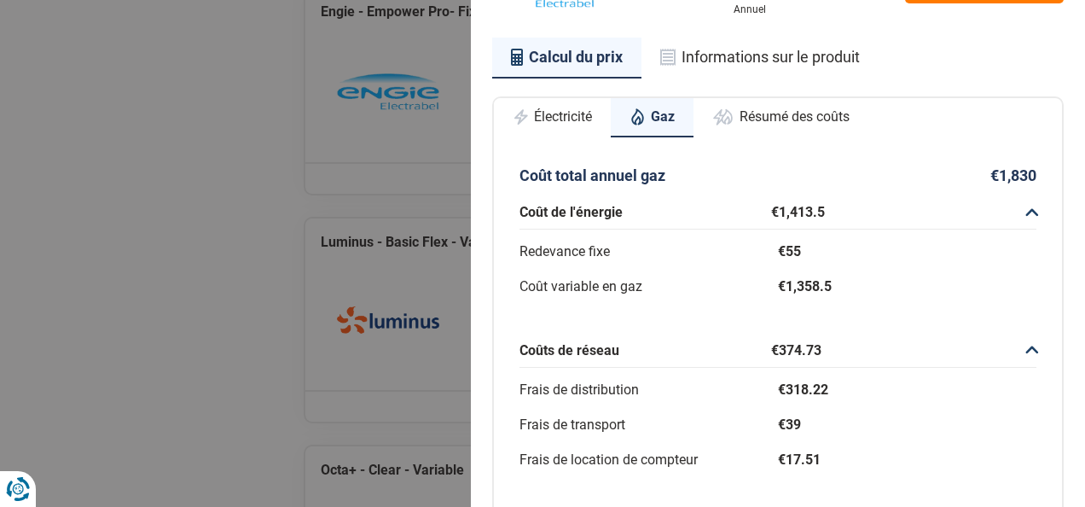
scroll to position [213, 0]
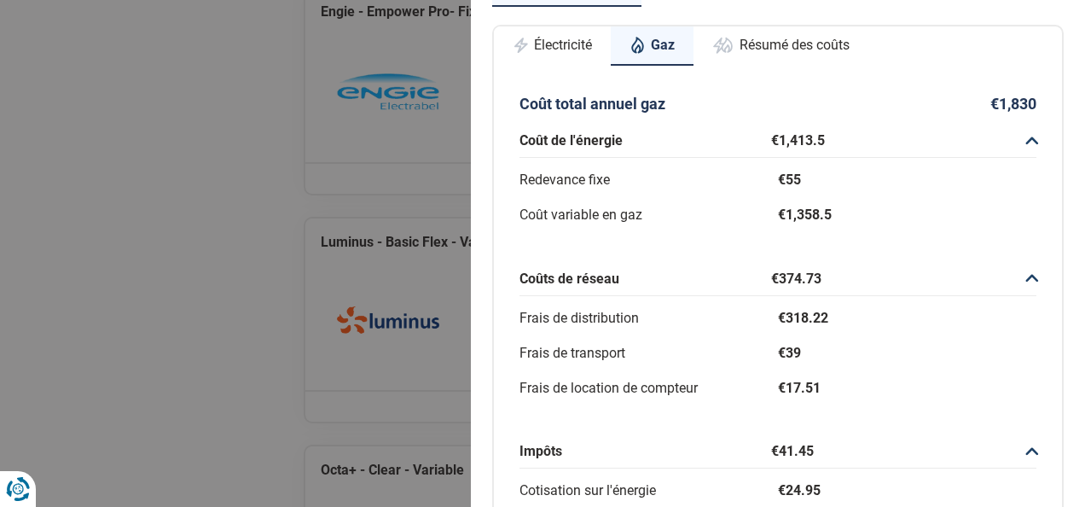
click at [300, 278] on div "Plus de détails - Engie Engie - Empower Pro- Fixe €4,182 €3,490* Annuel Continu…" at bounding box center [542, 253] width 1085 height 507
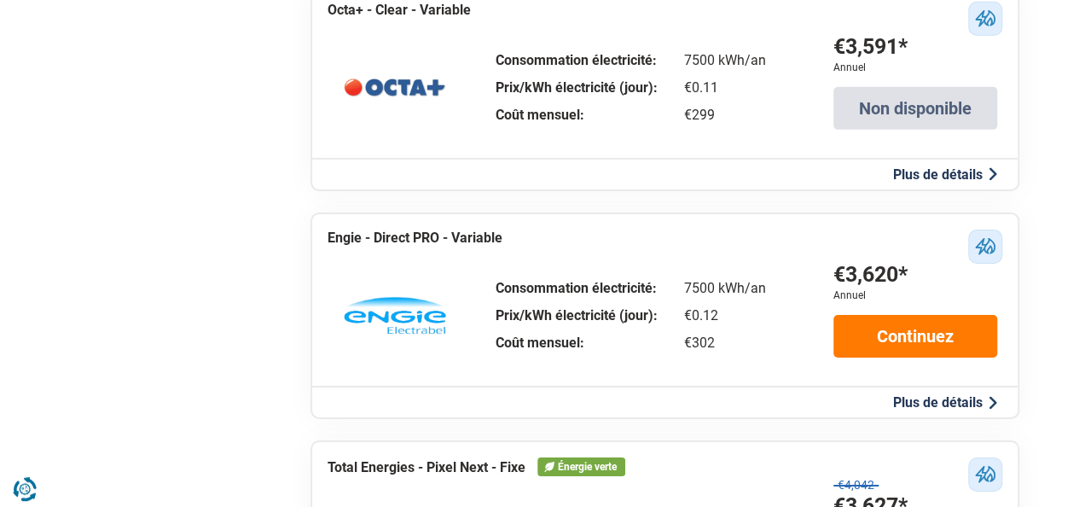
scroll to position [2731, 0]
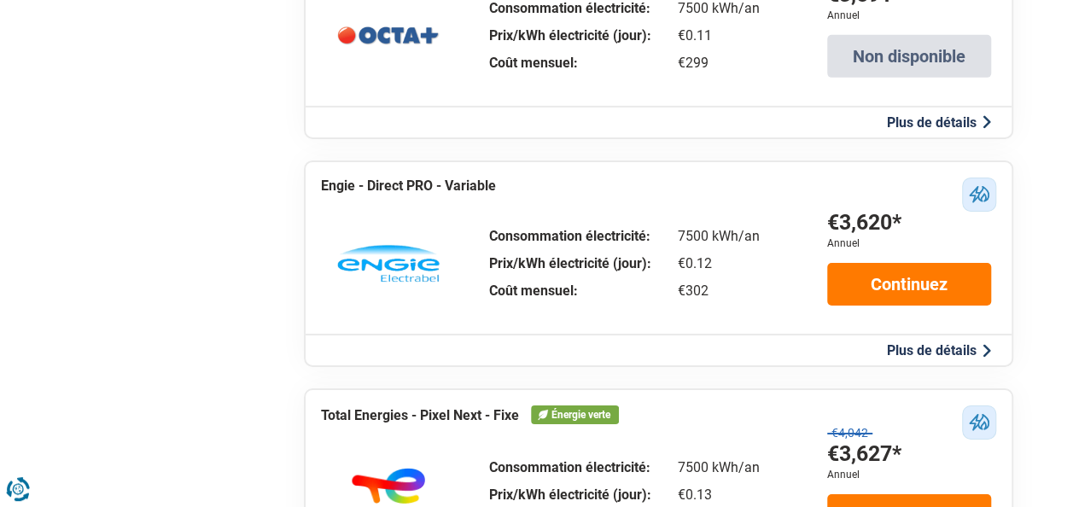
click at [898, 358] on button "Plus de détails" at bounding box center [939, 350] width 114 height 18
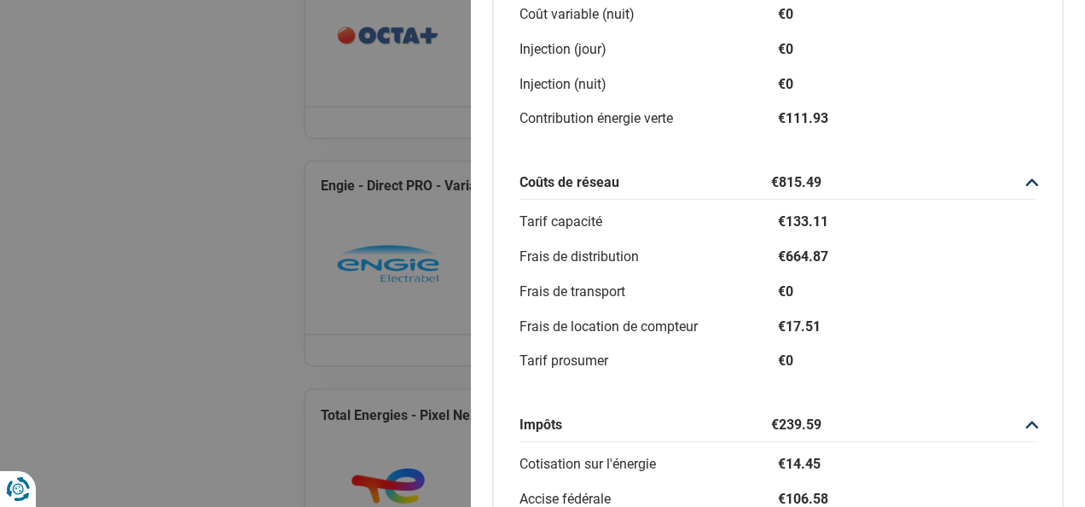
scroll to position [193, 0]
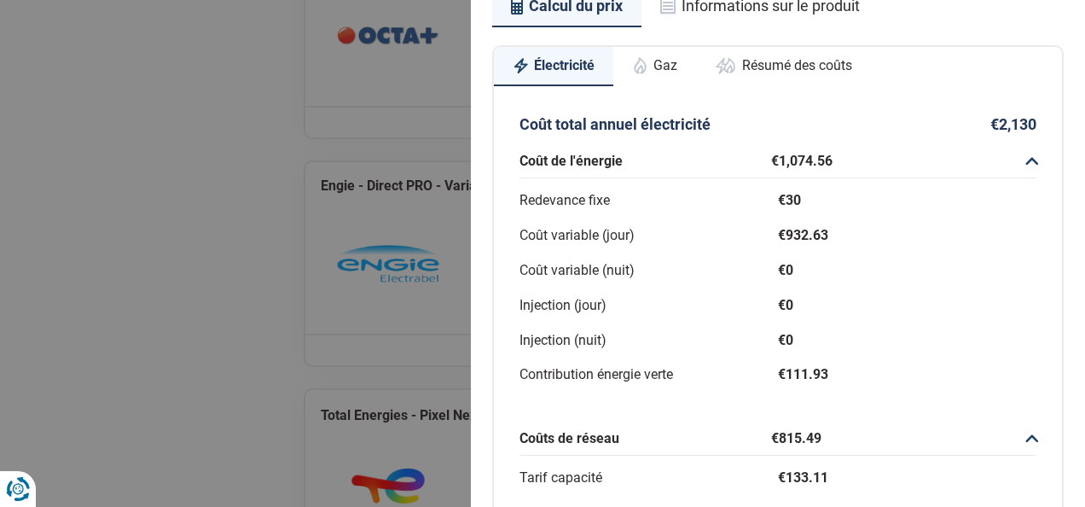
click at [624, 282] on div "Coût variable (nuit)" at bounding box center [649, 271] width 259 height 25
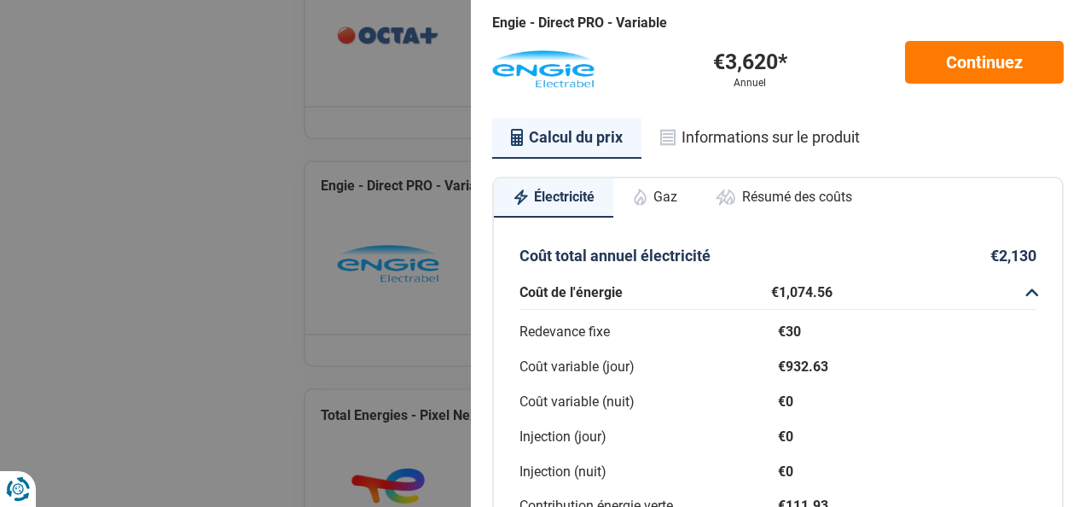
scroll to position [22, 0]
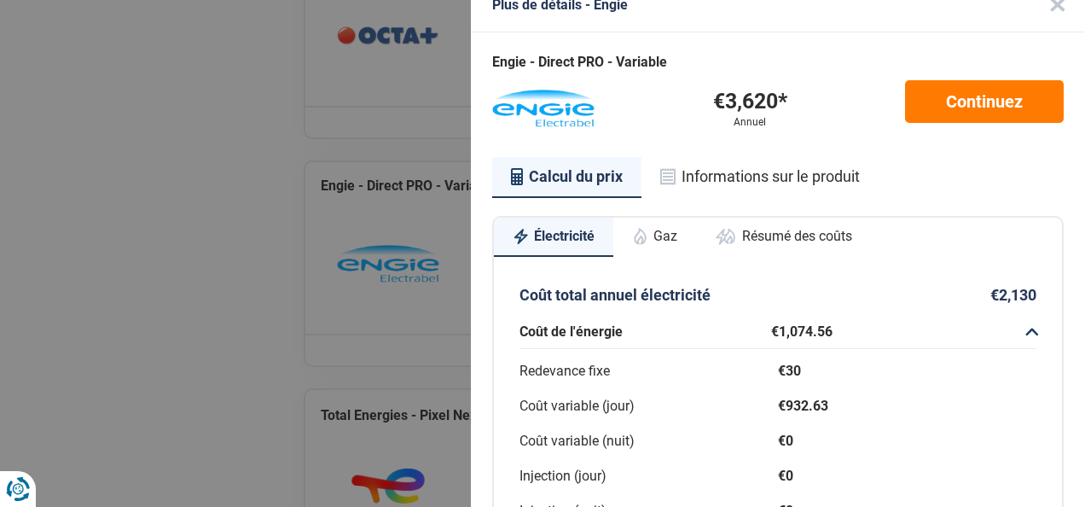
click at [649, 227] on button "Gaz" at bounding box center [655, 237] width 83 height 38
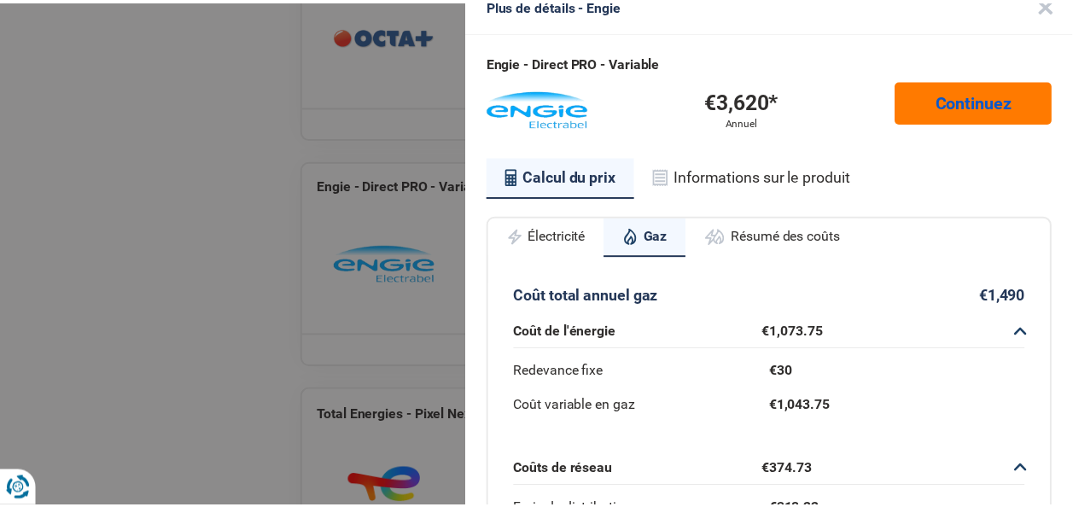
scroll to position [0, 0]
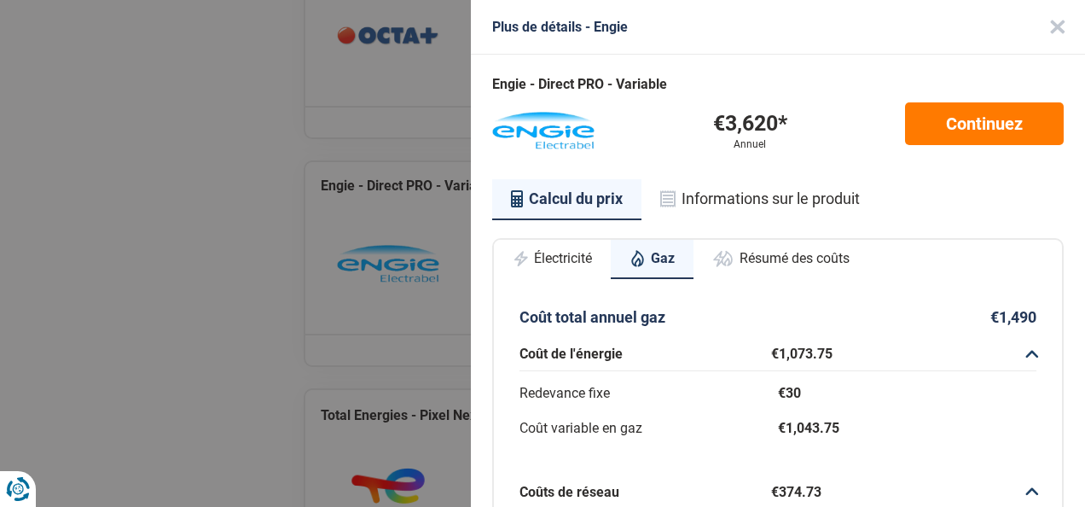
click at [1031, 22] on button "Close" at bounding box center [1058, 27] width 55 height 55
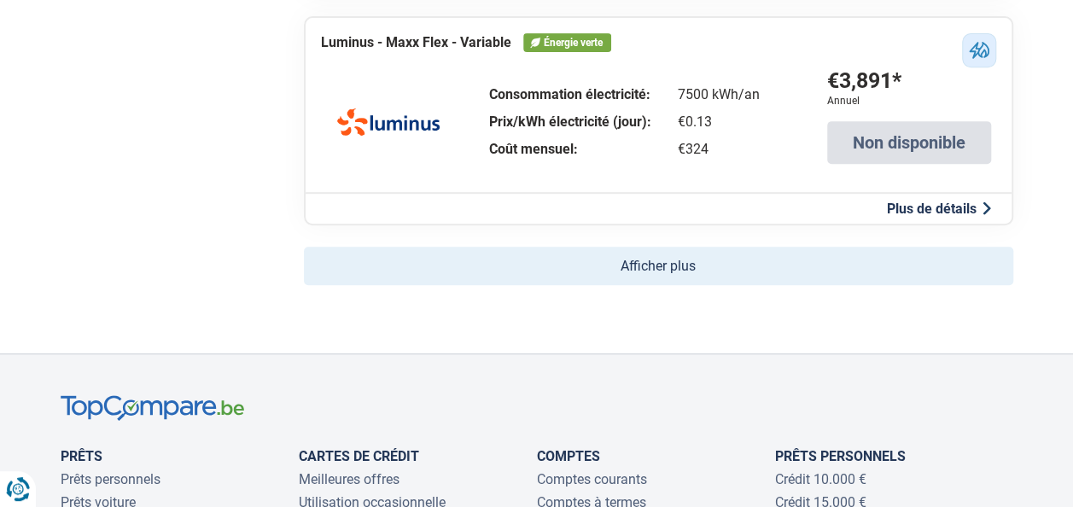
scroll to position [3669, 0]
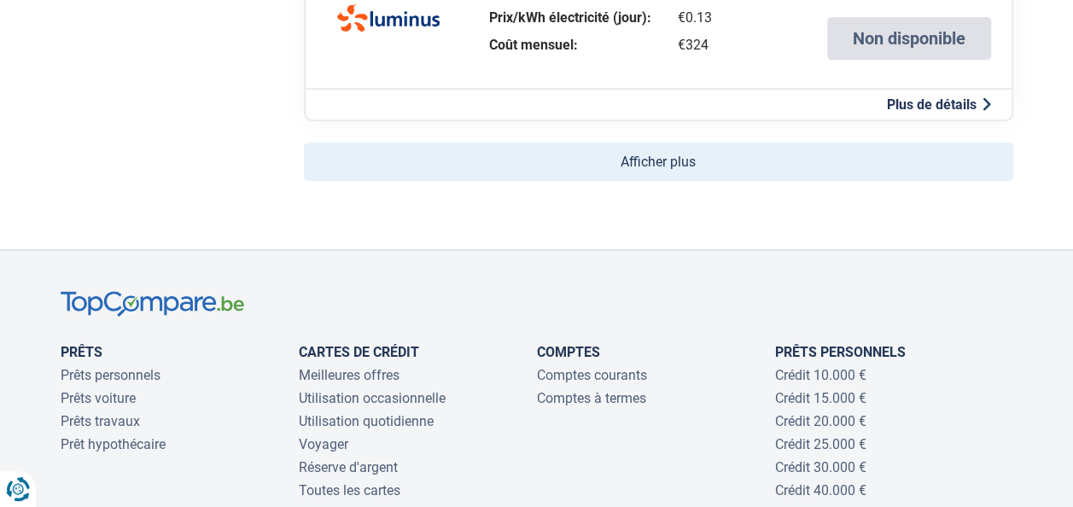
click at [700, 179] on button "Afficher plus" at bounding box center [658, 162] width 709 height 38
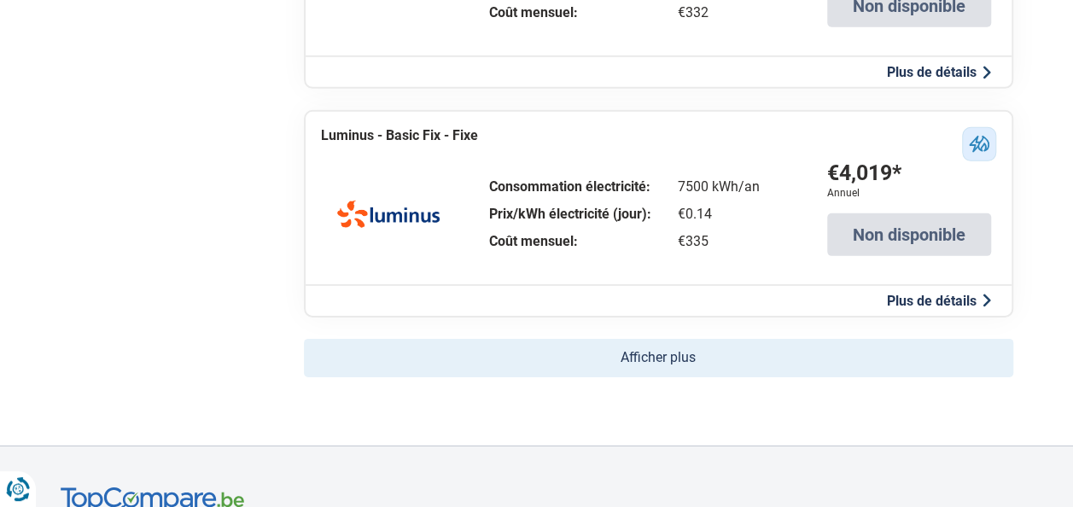
scroll to position [5888, 0]
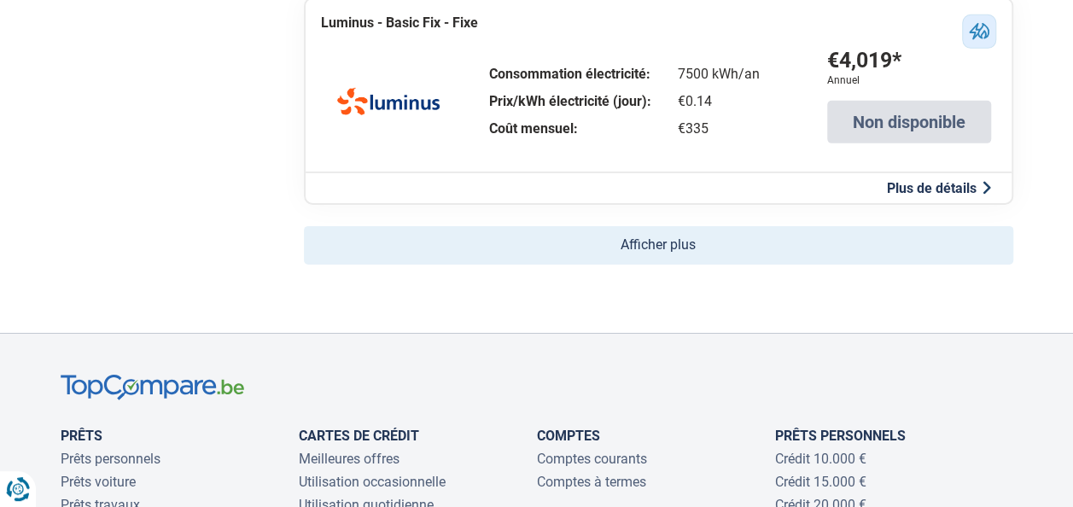
click at [644, 243] on button "Afficher plus" at bounding box center [658, 245] width 709 height 38
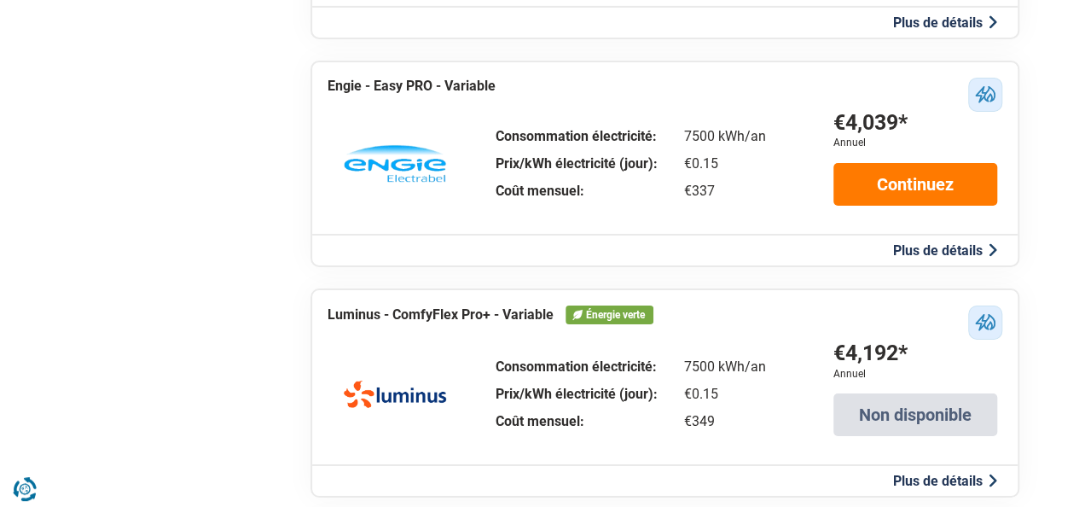
scroll to position [6059, 0]
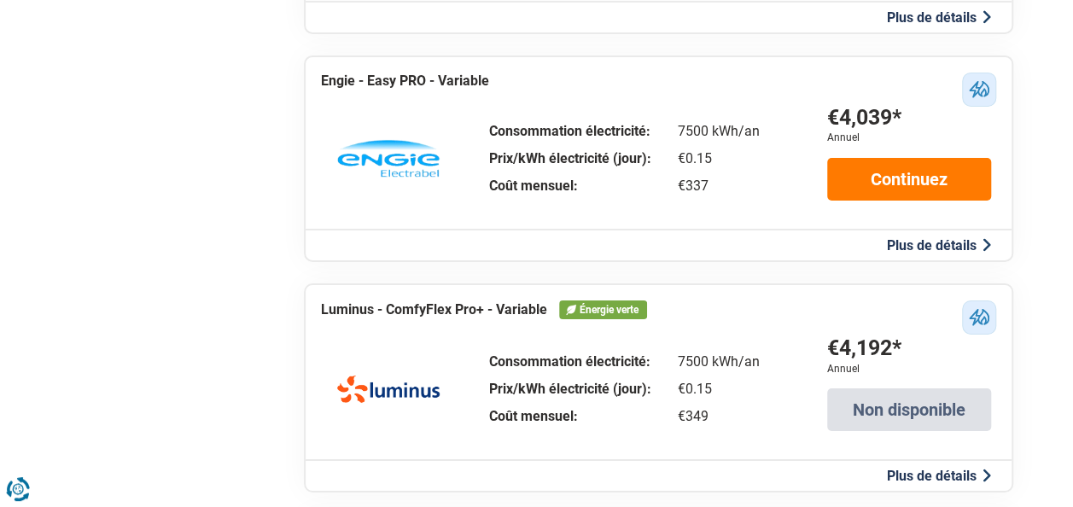
click at [913, 254] on button "Plus de détails" at bounding box center [939, 245] width 114 height 18
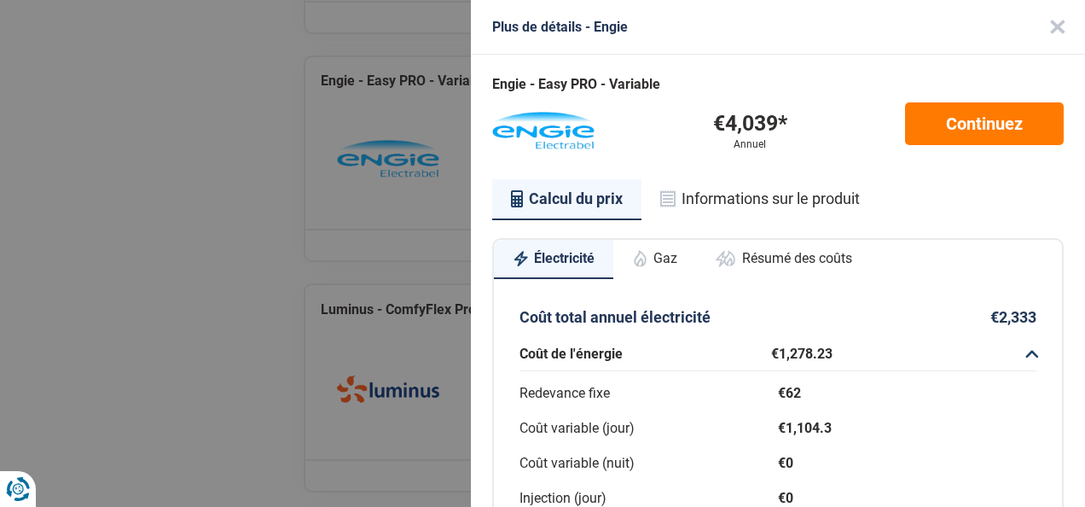
click at [690, 257] on button "Gaz" at bounding box center [655, 259] width 83 height 38
